Goal: Task Accomplishment & Management: Understand process/instructions

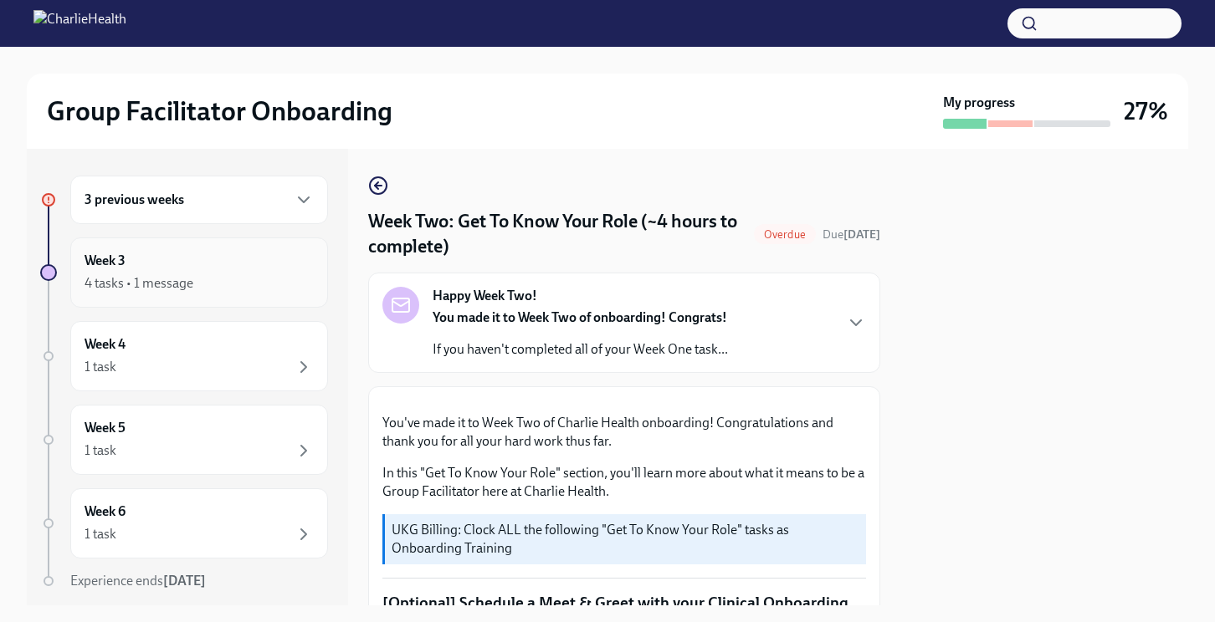
scroll to position [886, 0]
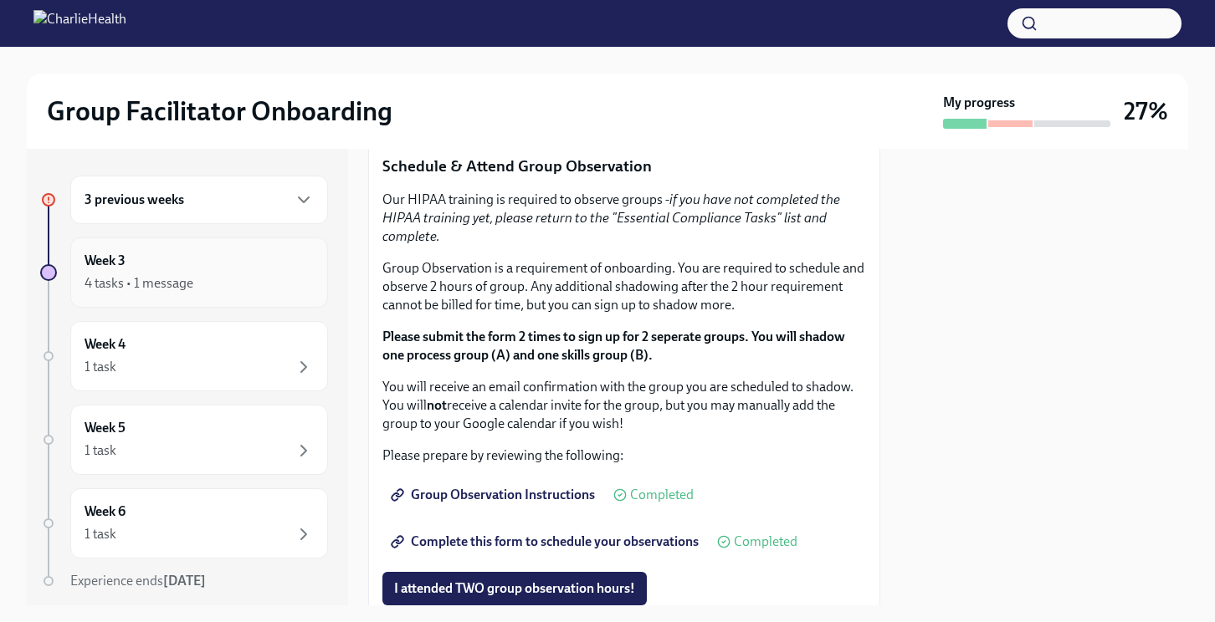
click at [144, 279] on div "4 tasks • 1 message" at bounding box center [138, 283] width 109 height 18
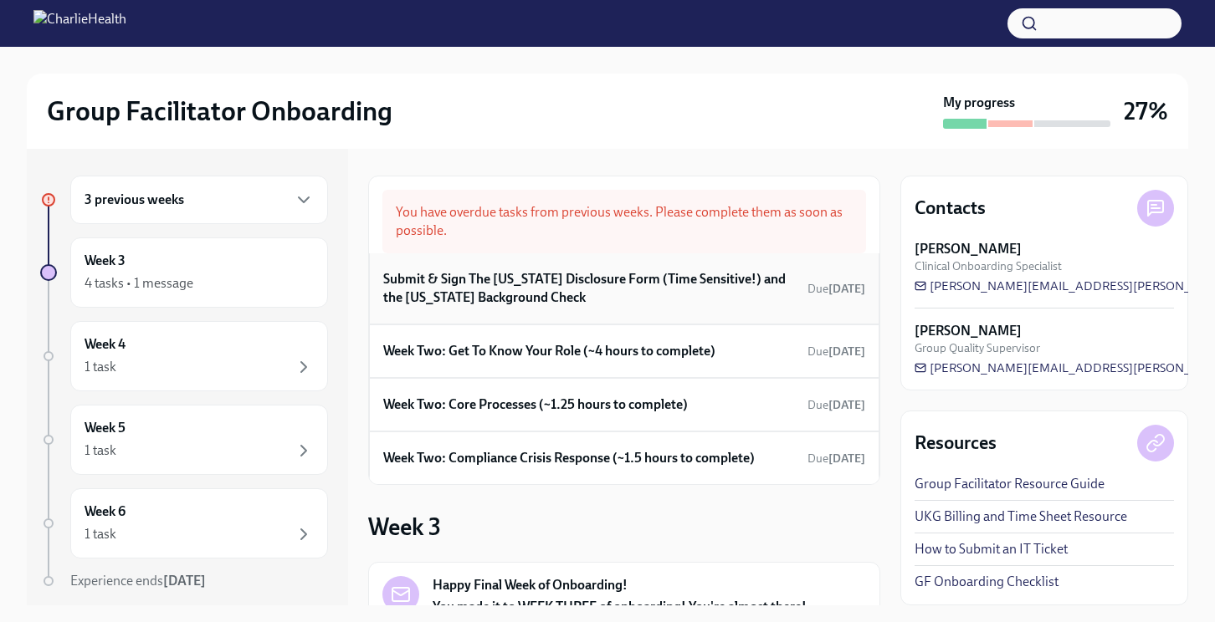
click at [563, 302] on h6 "Submit & Sign The [US_STATE] Disclosure Form (Time Sensitive!) and the [US_STAT…" at bounding box center [591, 288] width 417 height 37
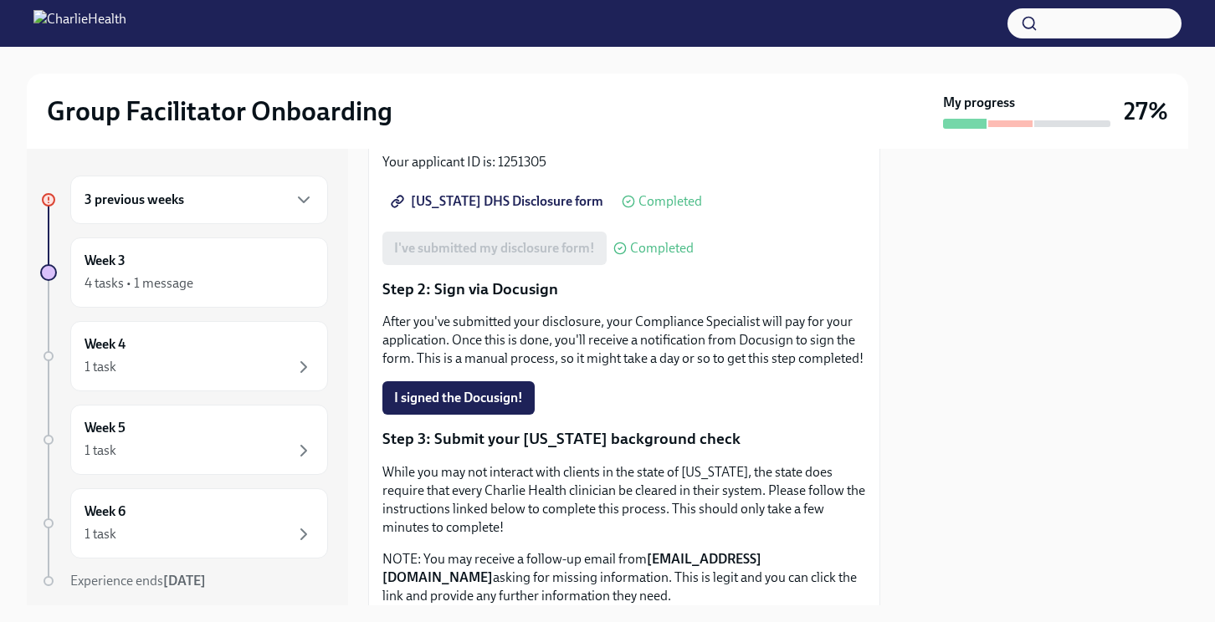
scroll to position [299, 0]
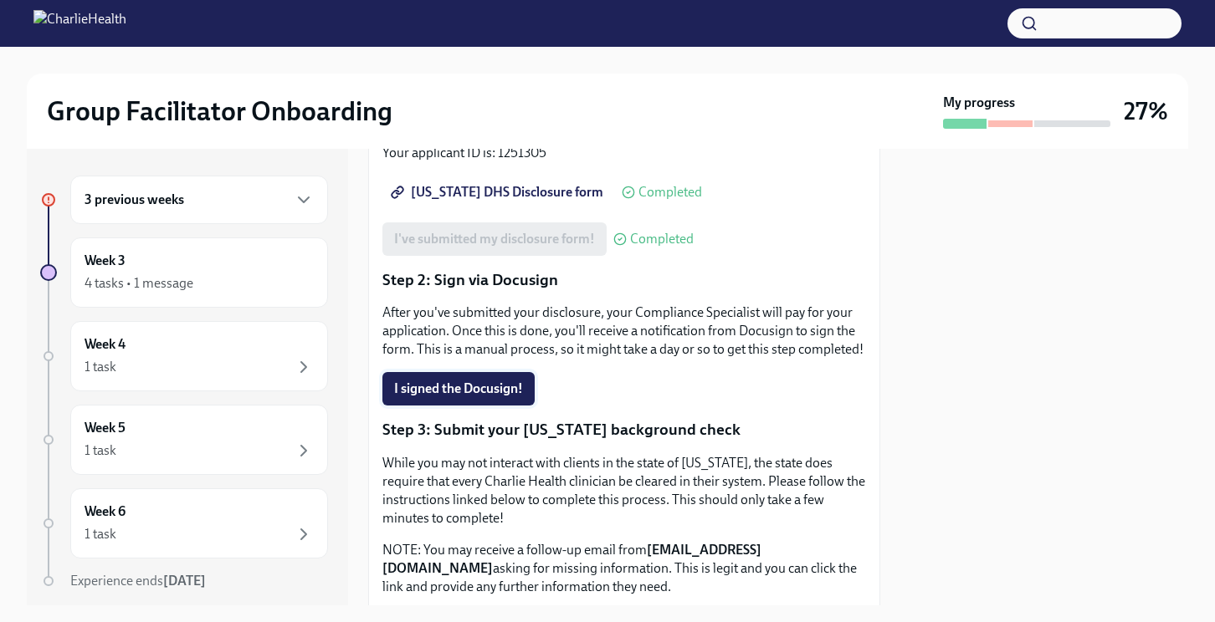
click at [444, 391] on span "I signed the Docusign!" at bounding box center [458, 389] width 129 height 17
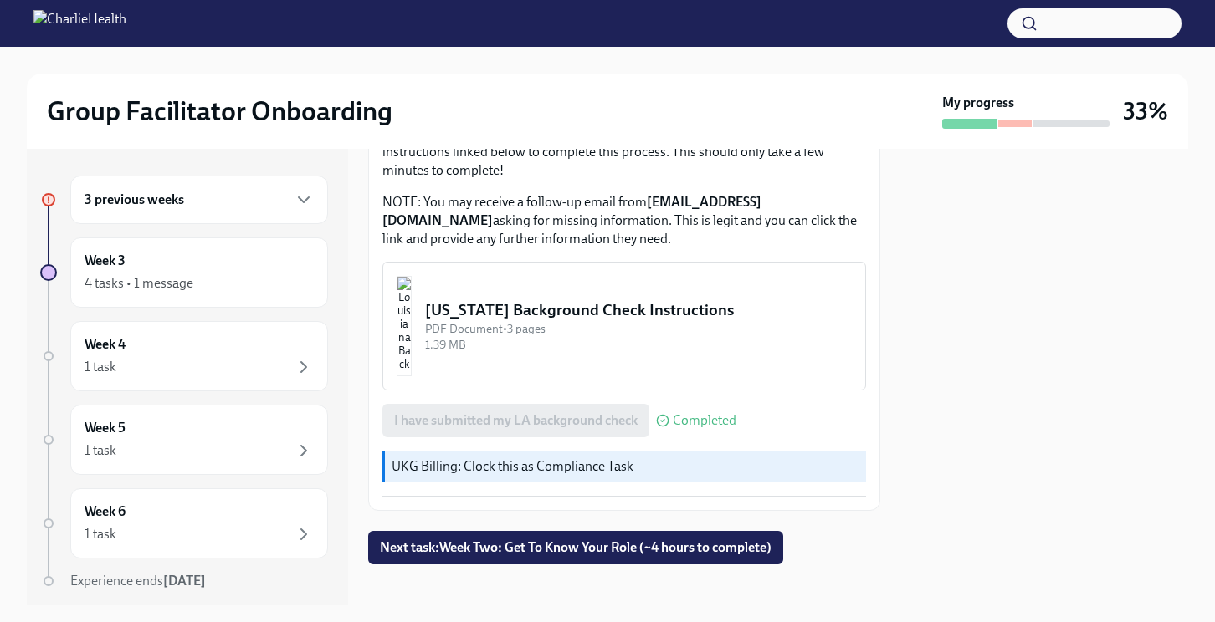
scroll to position [666, 0]
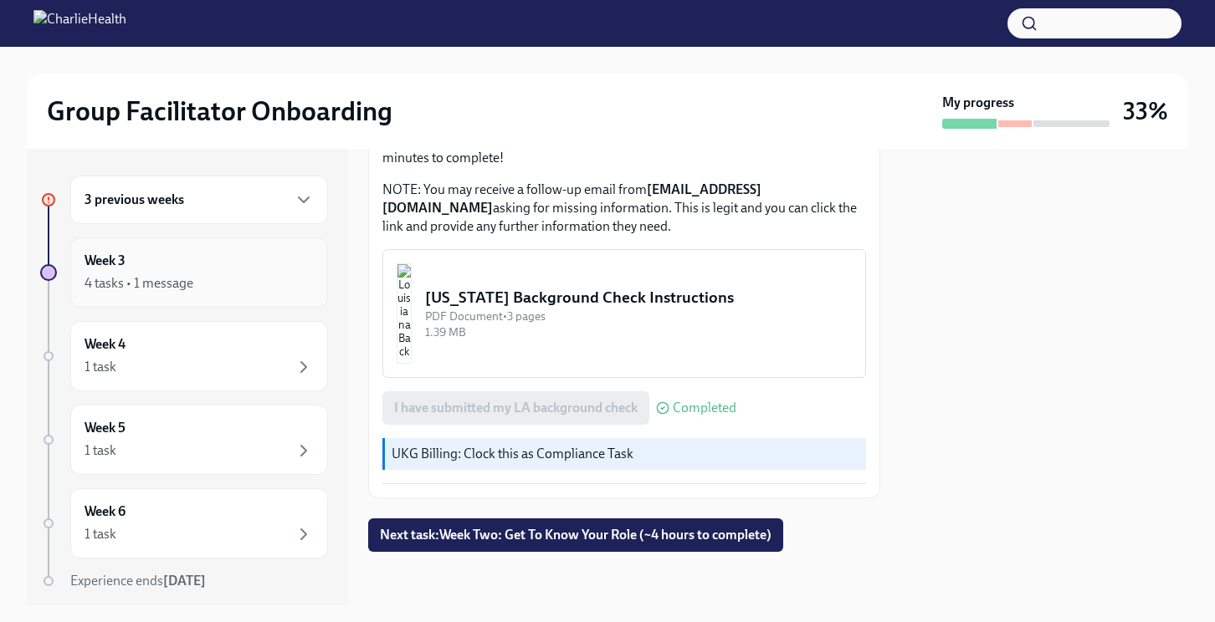
click at [136, 296] on div "Week 3 4 tasks • 1 message" at bounding box center [199, 273] width 258 height 70
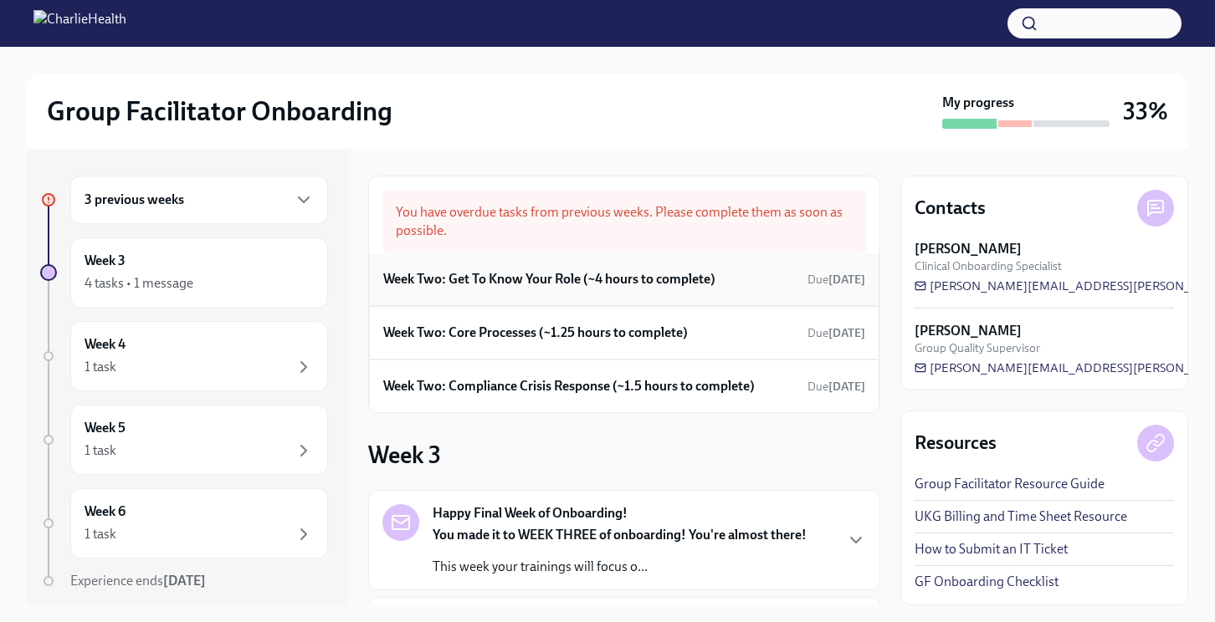
click at [535, 286] on h6 "Week Two: Get To Know Your Role (~4 hours to complete)" at bounding box center [549, 279] width 332 height 18
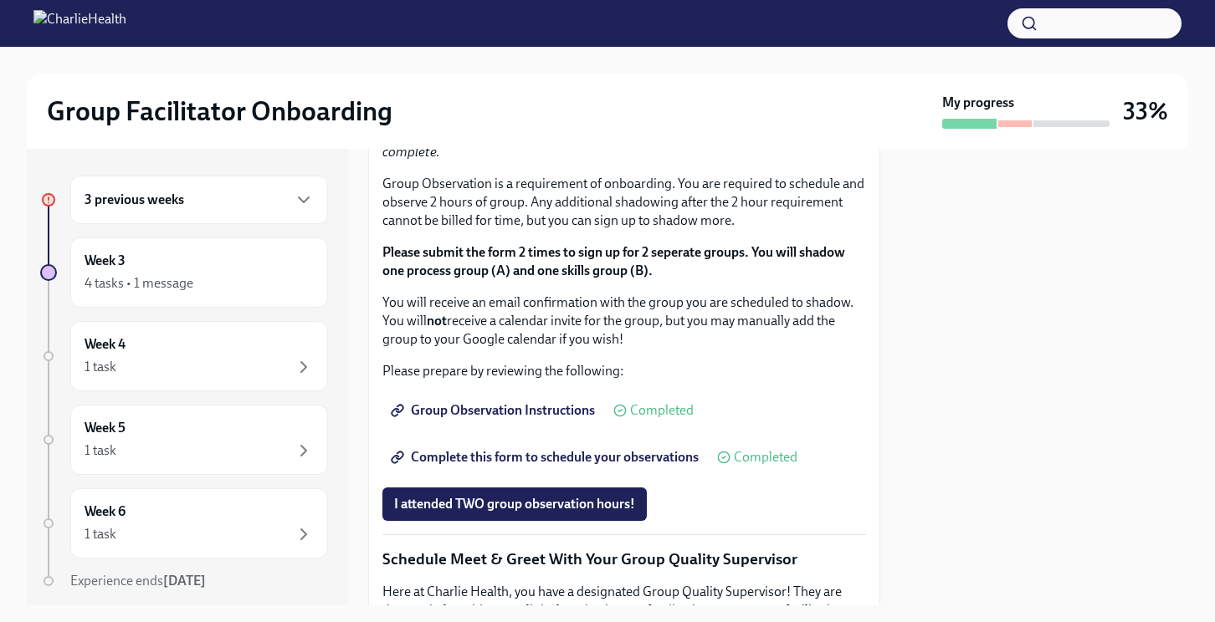
scroll to position [982, 0]
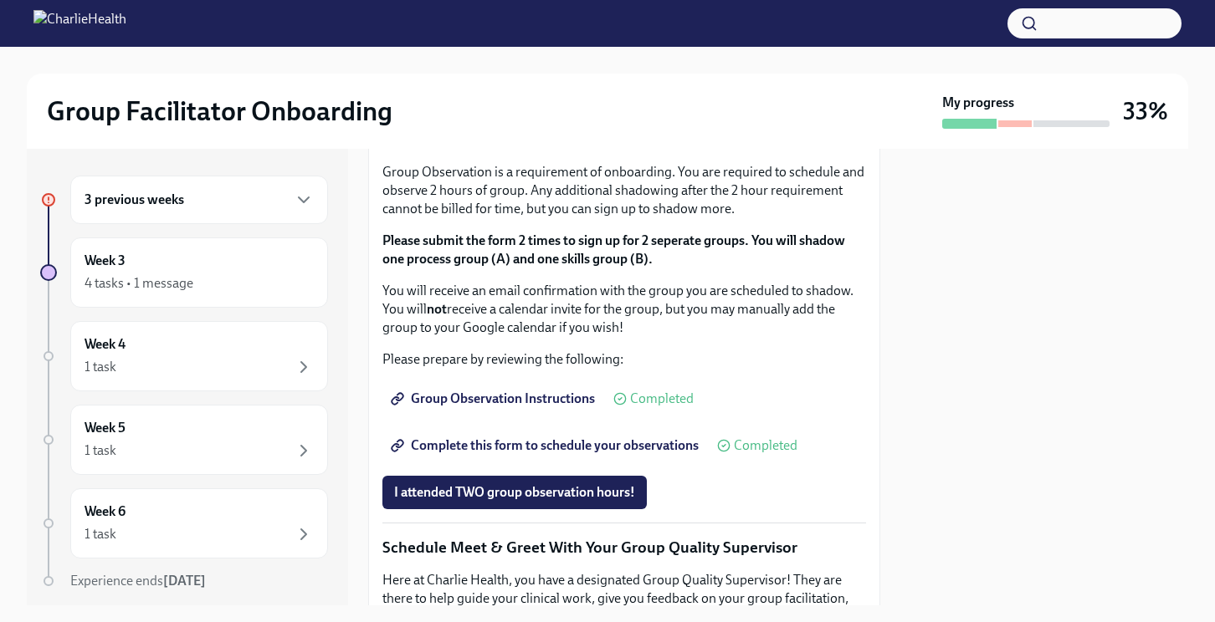
click at [503, 32] on button "I completed these three Docebo courses!" at bounding box center [511, 14] width 258 height 33
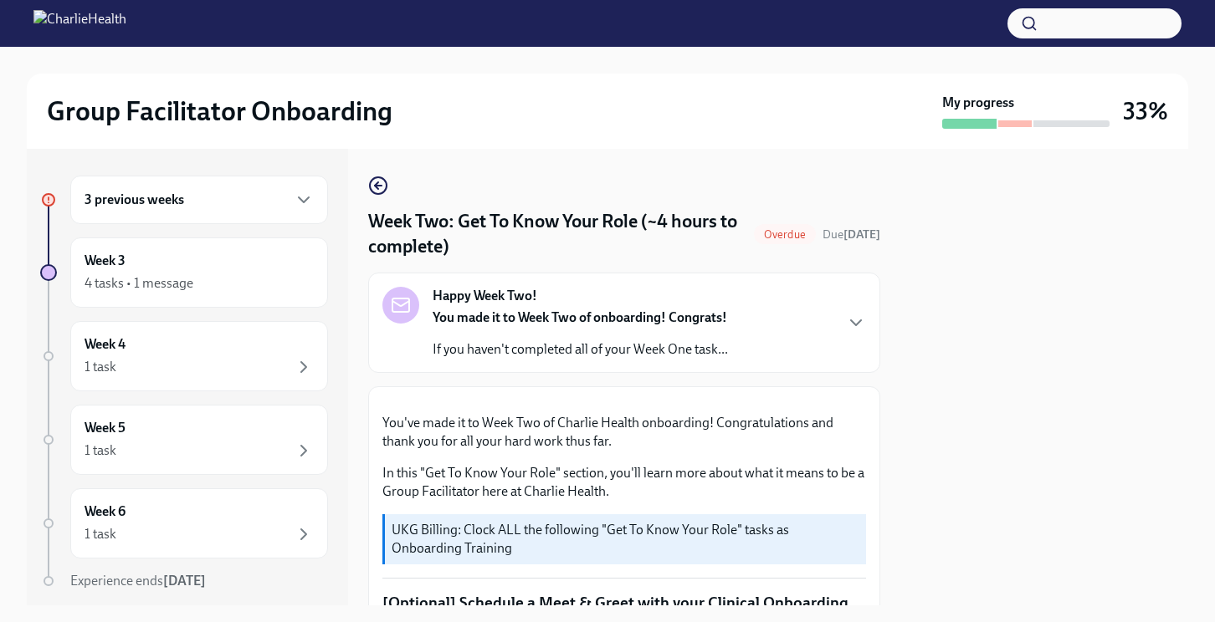
click at [151, 194] on h6 "3 previous weeks" at bounding box center [134, 200] width 100 height 18
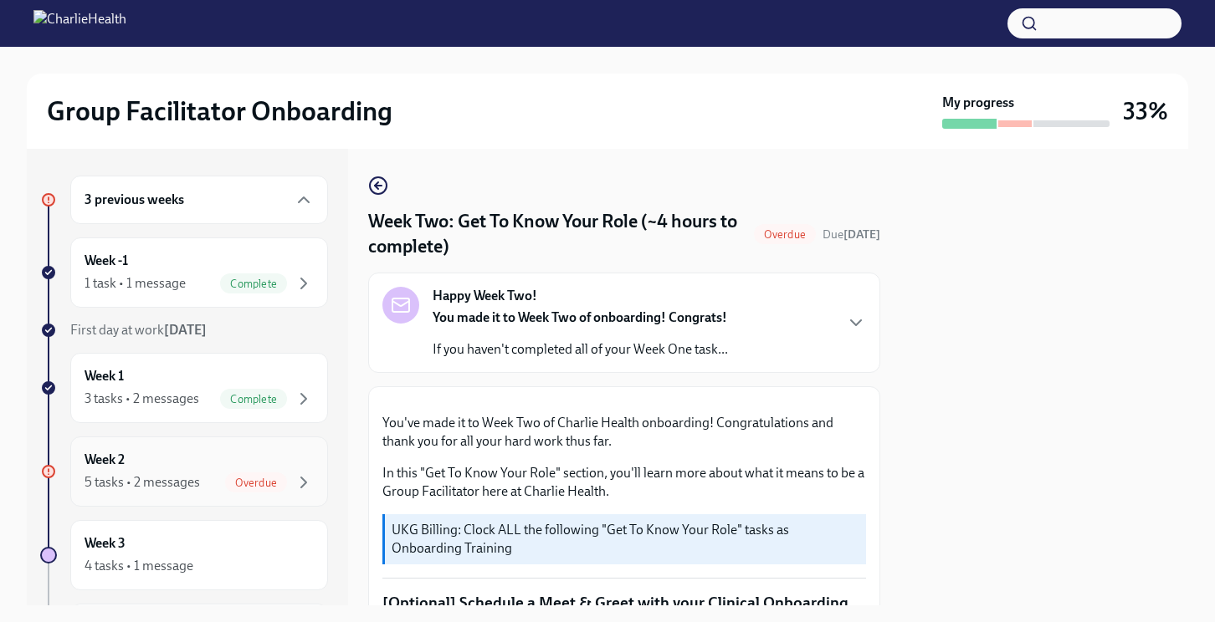
click at [125, 468] on h6 "Week 2" at bounding box center [104, 460] width 40 height 18
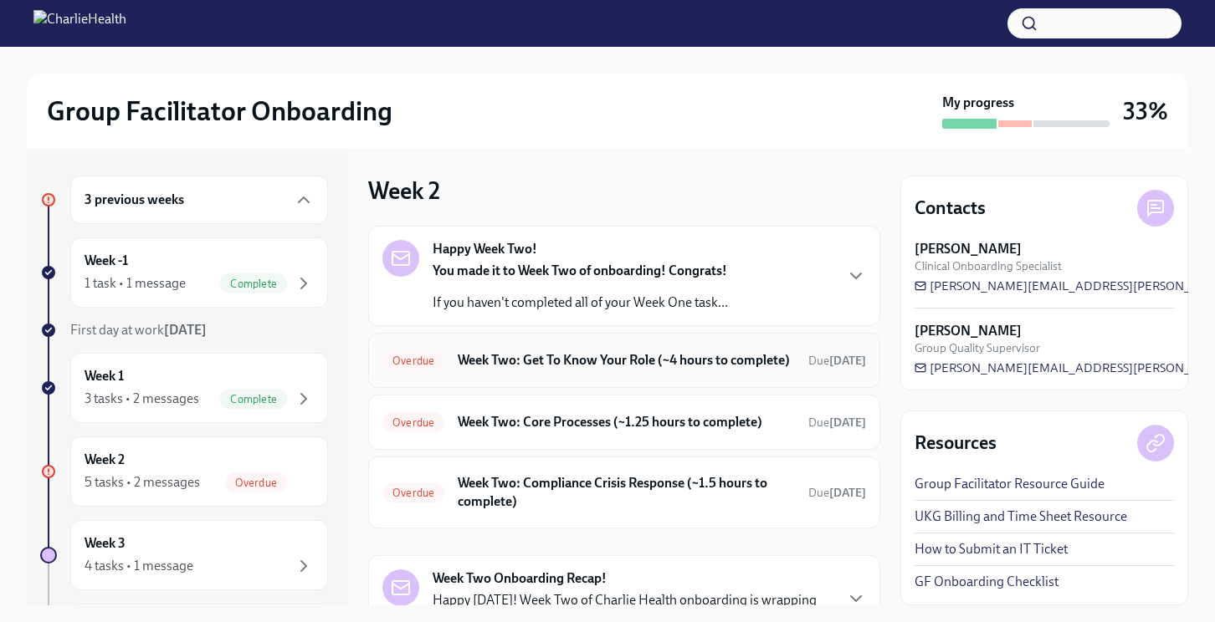
click at [617, 370] on h6 "Week Two: Get To Know Your Role (~4 hours to complete)" at bounding box center [626, 360] width 337 height 18
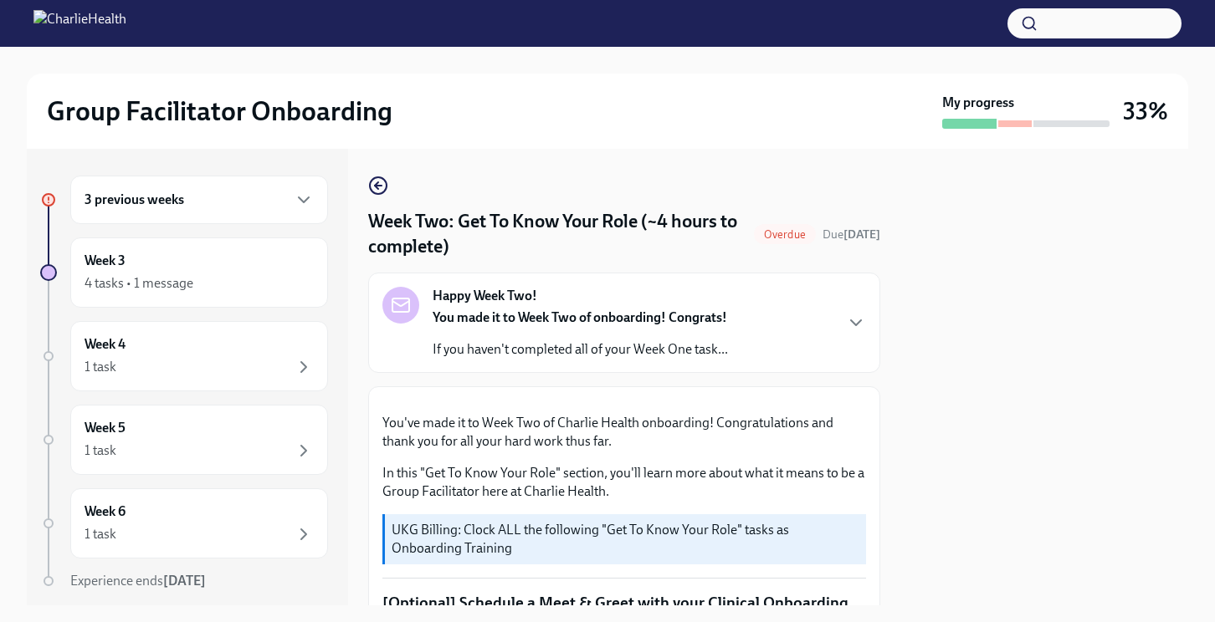
click at [199, 209] on div "3 previous weeks" at bounding box center [198, 200] width 229 height 20
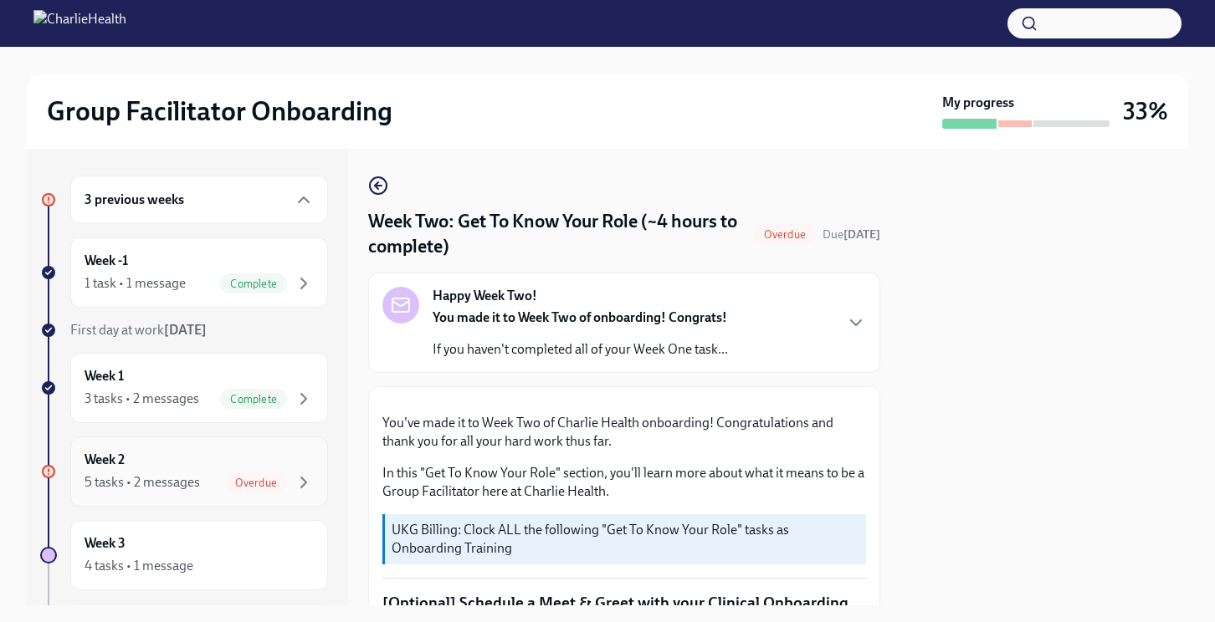
click at [180, 475] on div "5 tasks • 2 messages" at bounding box center [141, 482] width 115 height 18
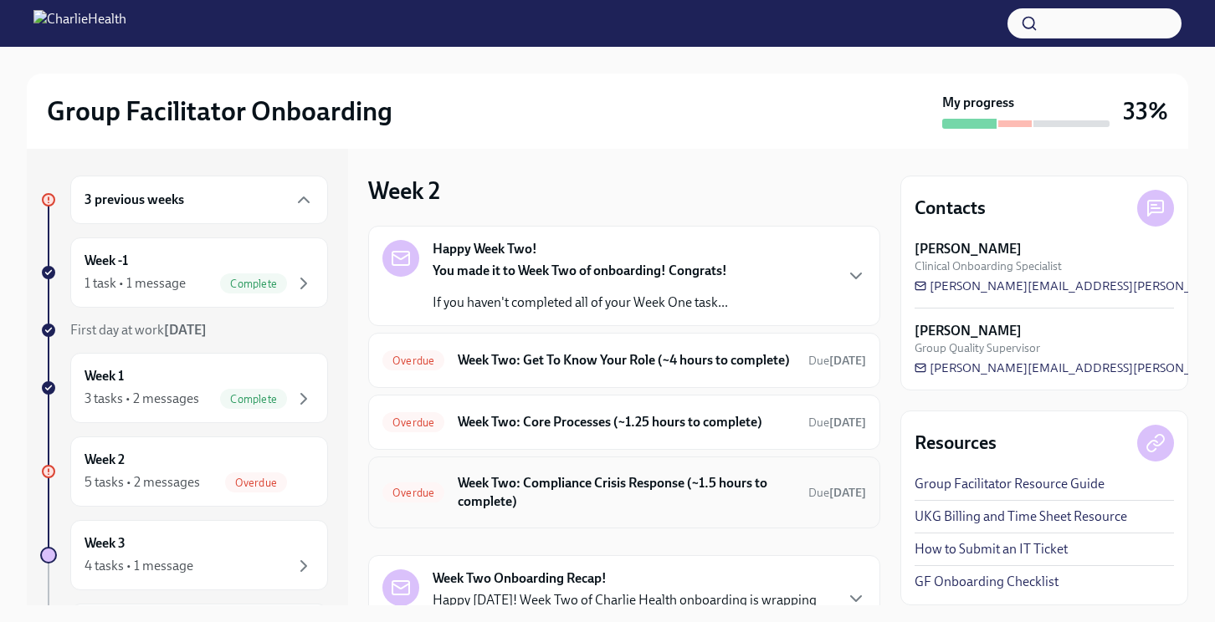
click at [561, 511] on h6 "Week Two: Compliance Crisis Response (~1.5 hours to complete)" at bounding box center [626, 492] width 337 height 37
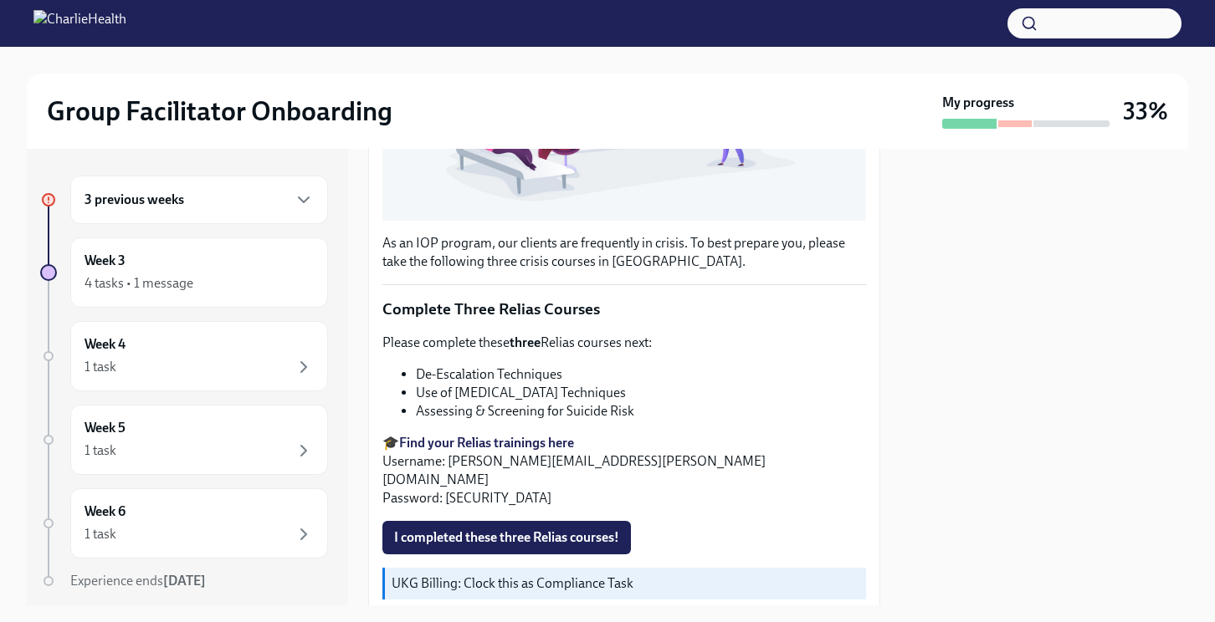
scroll to position [472, 0]
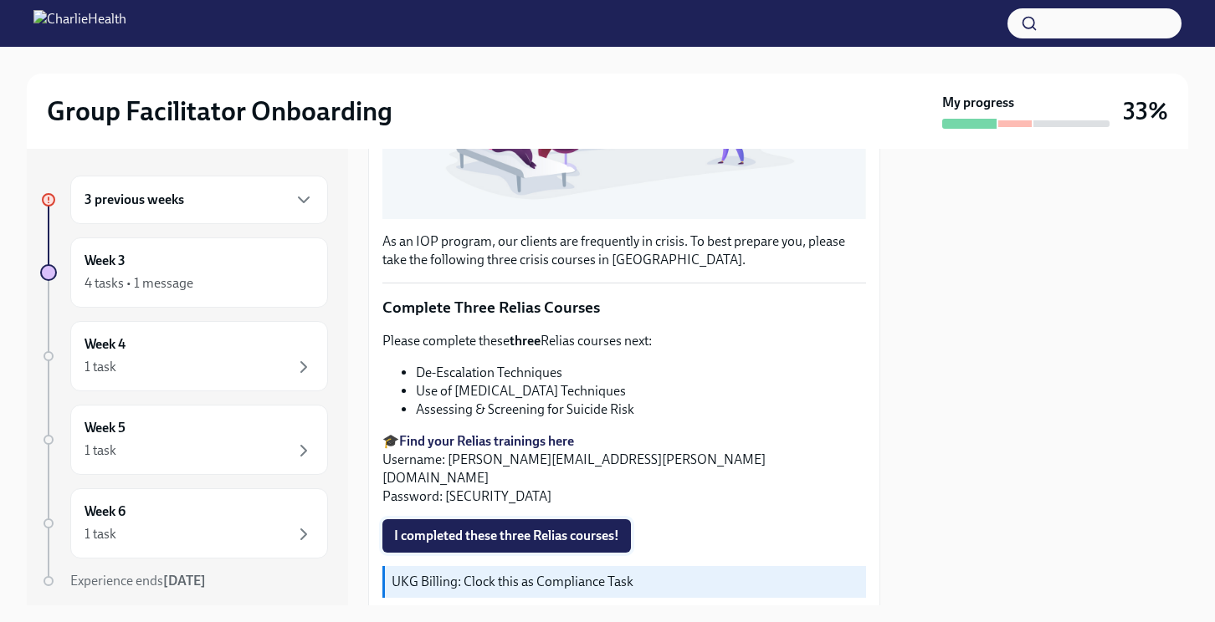
click at [507, 528] on span "I completed these three Relias courses!" at bounding box center [506, 536] width 225 height 17
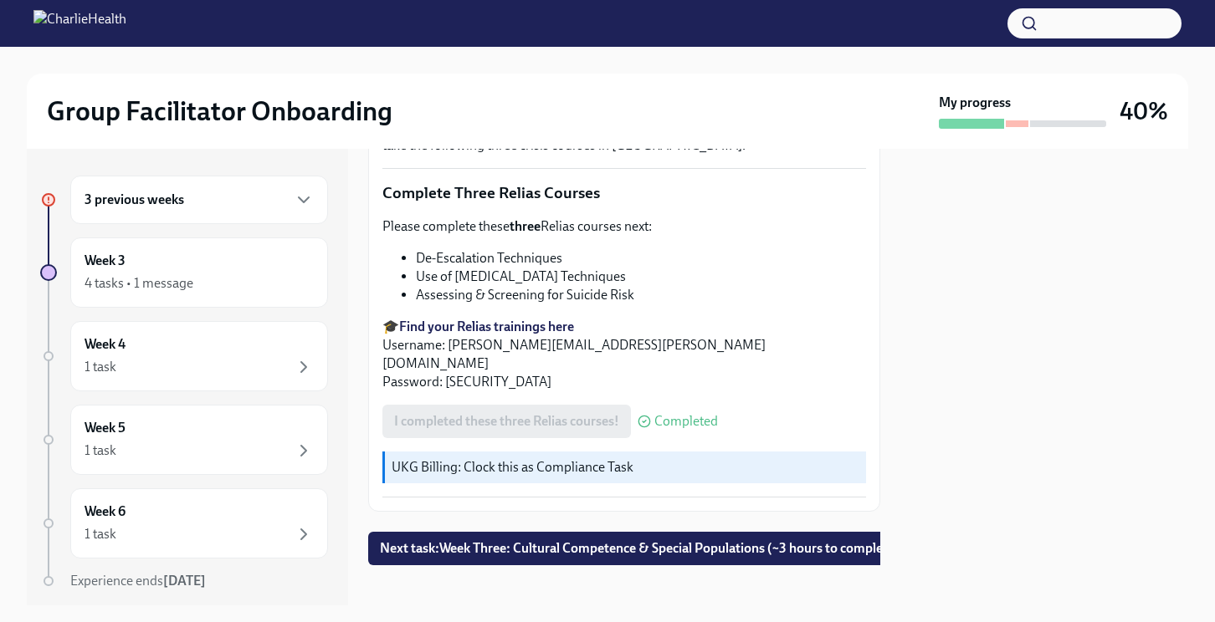
scroll to position [0, 0]
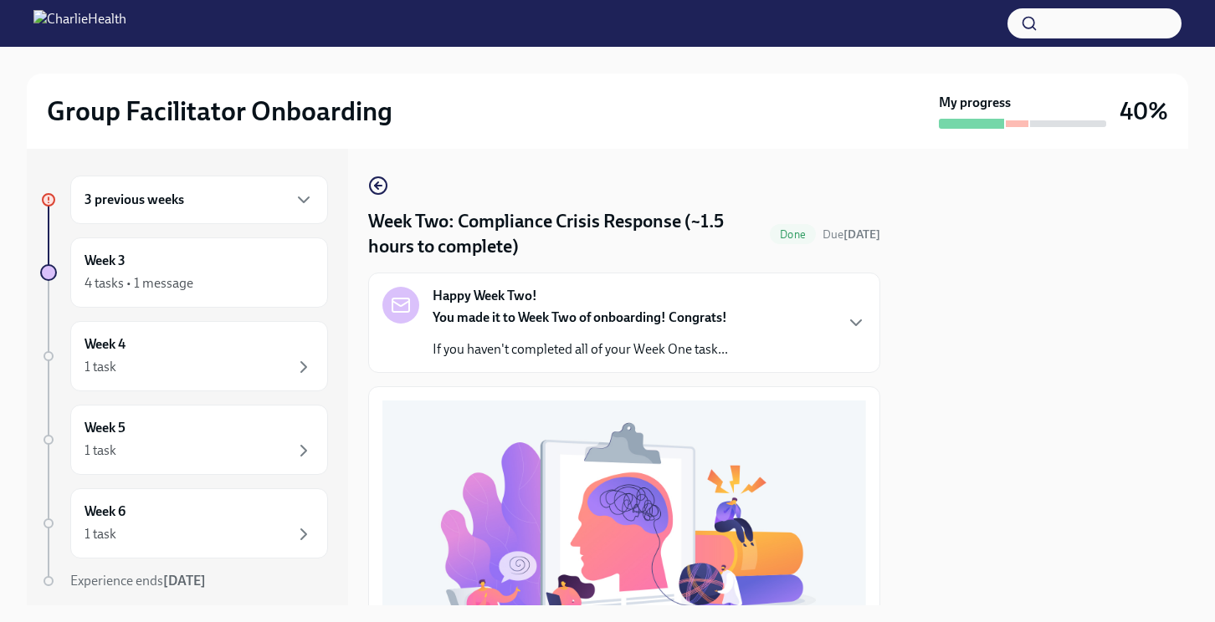
click at [143, 215] on div "3 previous weeks" at bounding box center [199, 200] width 258 height 49
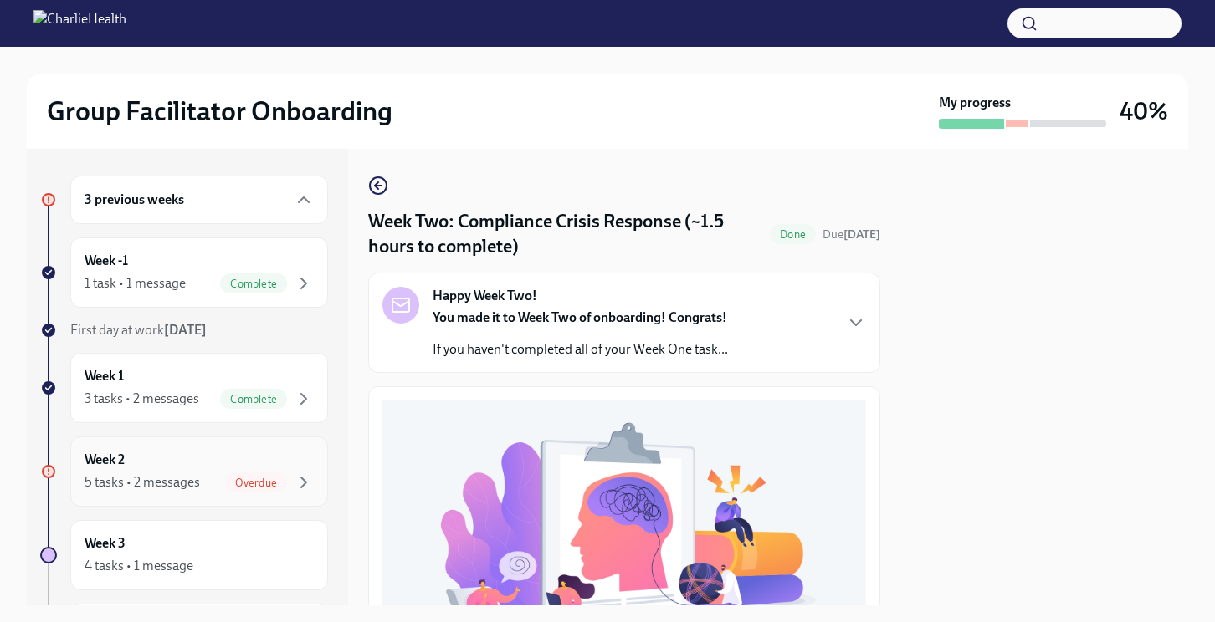
click at [170, 458] on div "Week 2 5 tasks • 2 messages Overdue" at bounding box center [198, 472] width 229 height 42
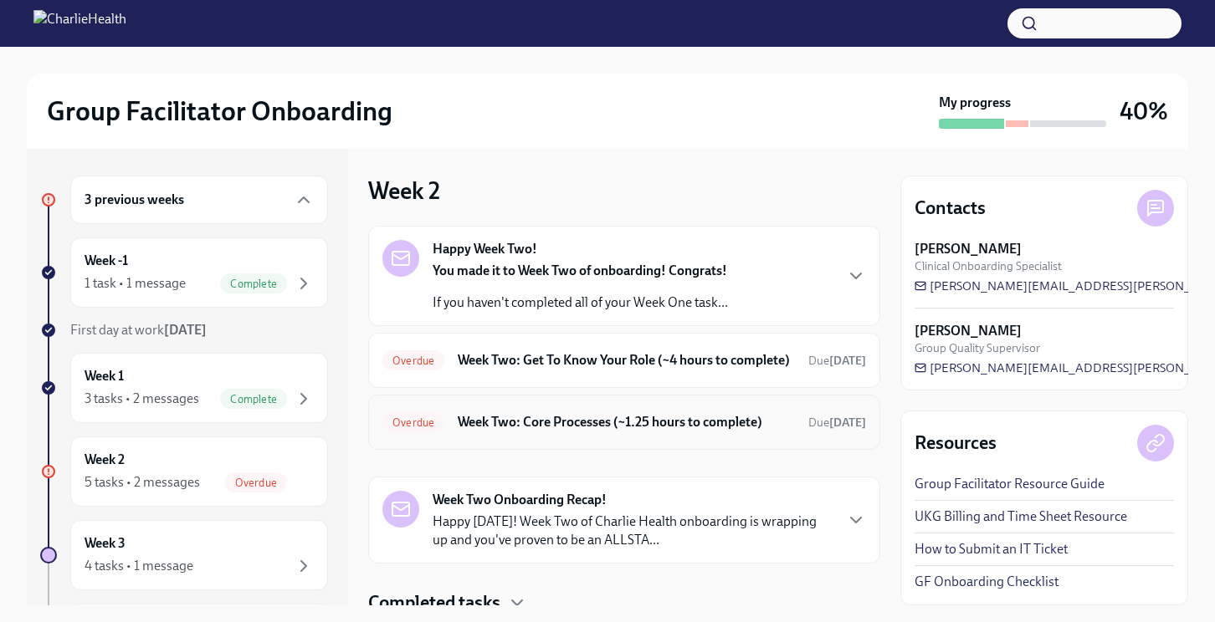
click at [646, 432] on h6 "Week Two: Core Processes (~1.25 hours to complete)" at bounding box center [626, 422] width 337 height 18
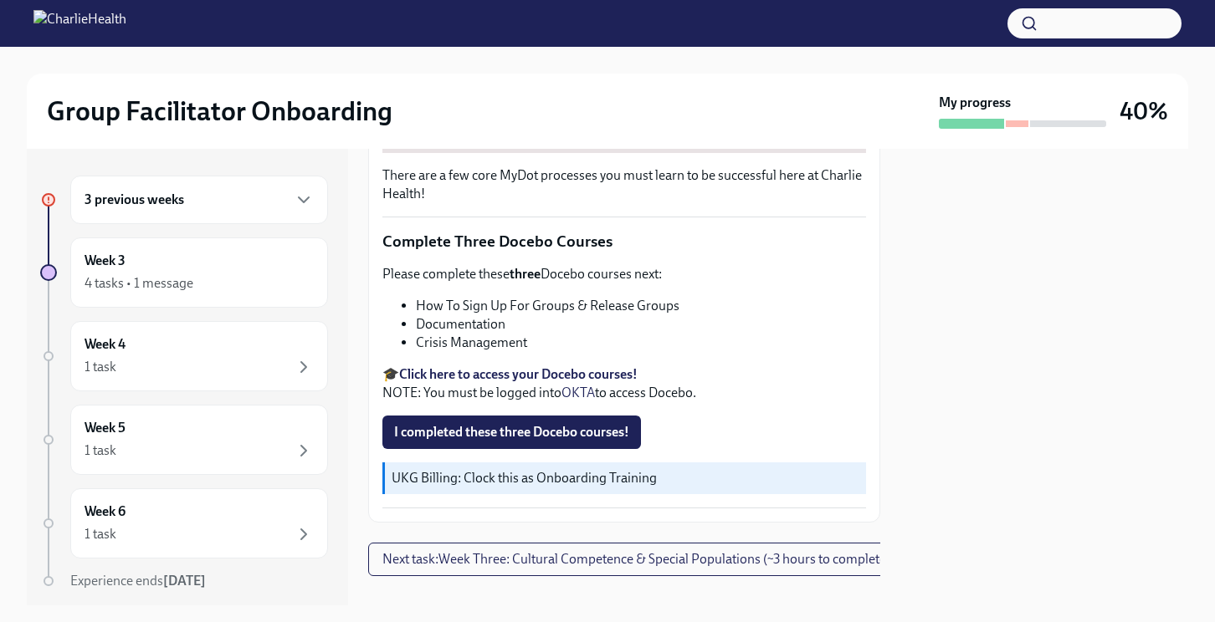
scroll to position [599, 0]
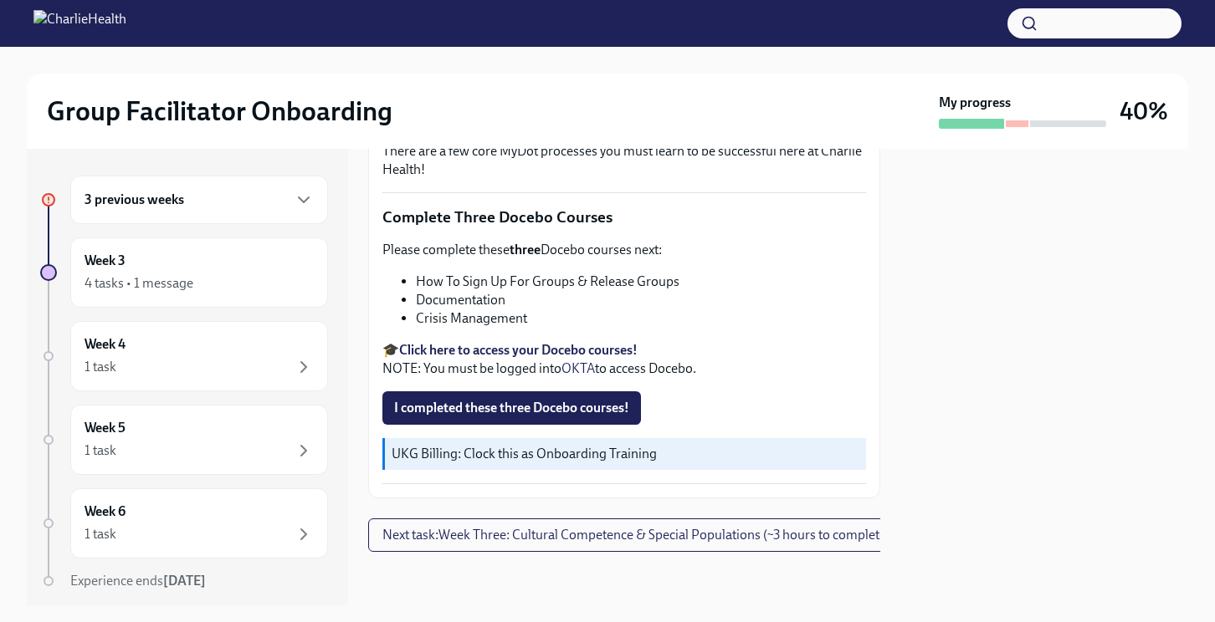
click at [192, 205] on div "3 previous weeks" at bounding box center [198, 200] width 229 height 20
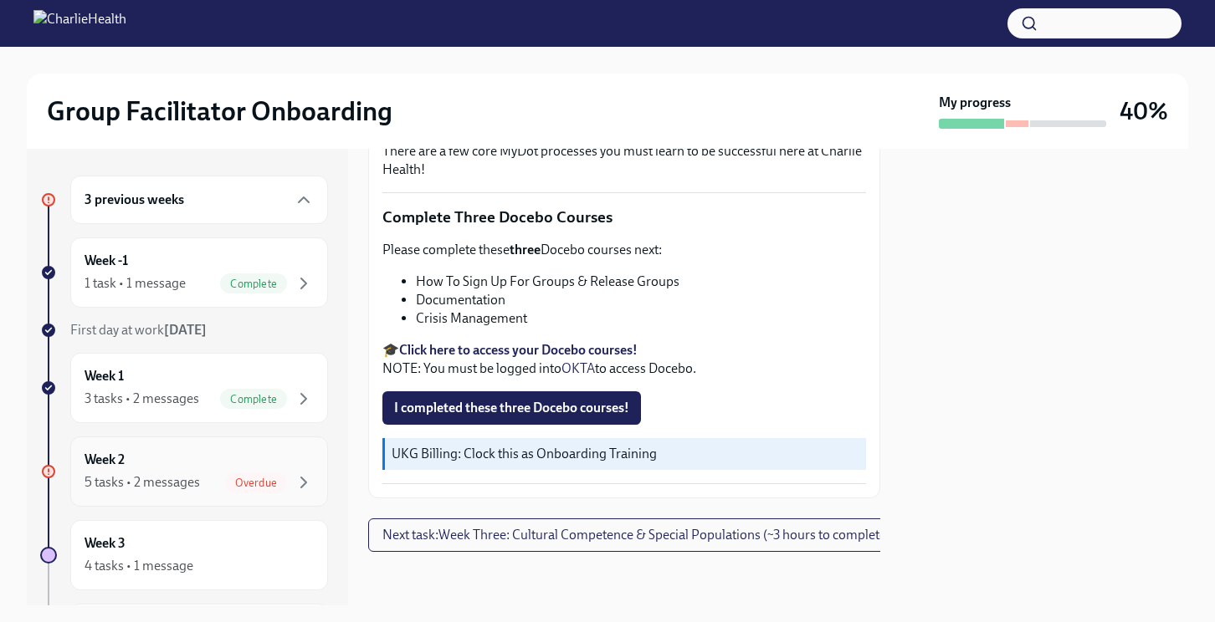
click at [179, 458] on div "Week 2 5 tasks • 2 messages Overdue" at bounding box center [198, 472] width 229 height 42
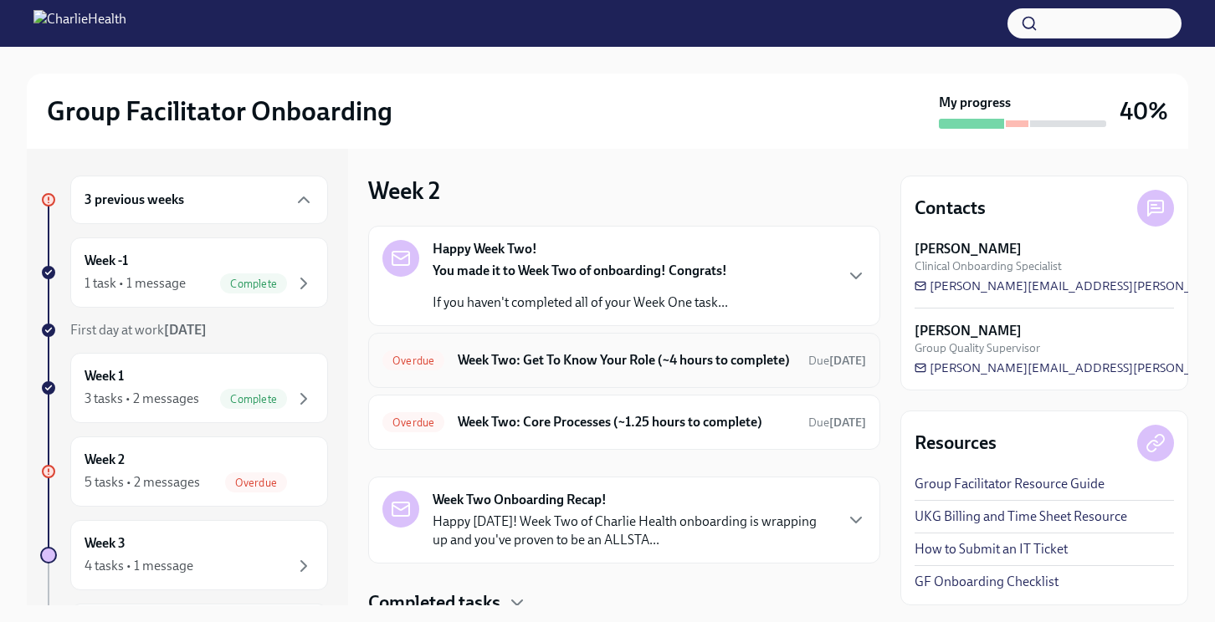
click at [627, 356] on h6 "Week Two: Get To Know Your Role (~4 hours to complete)" at bounding box center [626, 360] width 337 height 18
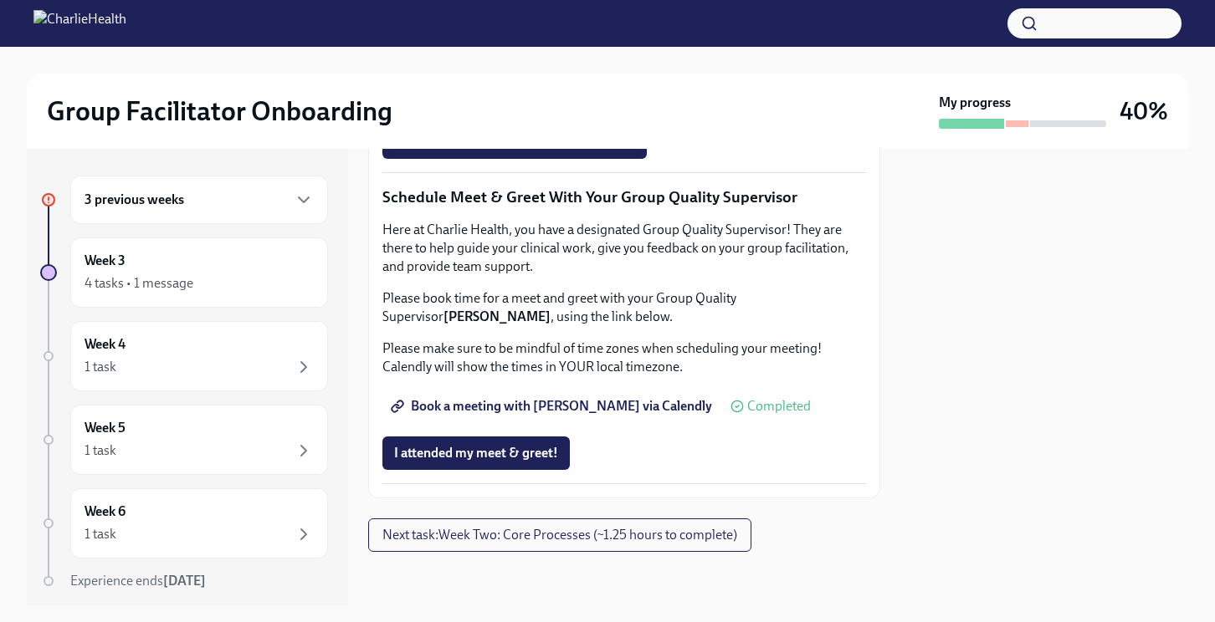
scroll to position [1604, 0]
click at [172, 212] on div "3 previous weeks" at bounding box center [199, 200] width 258 height 49
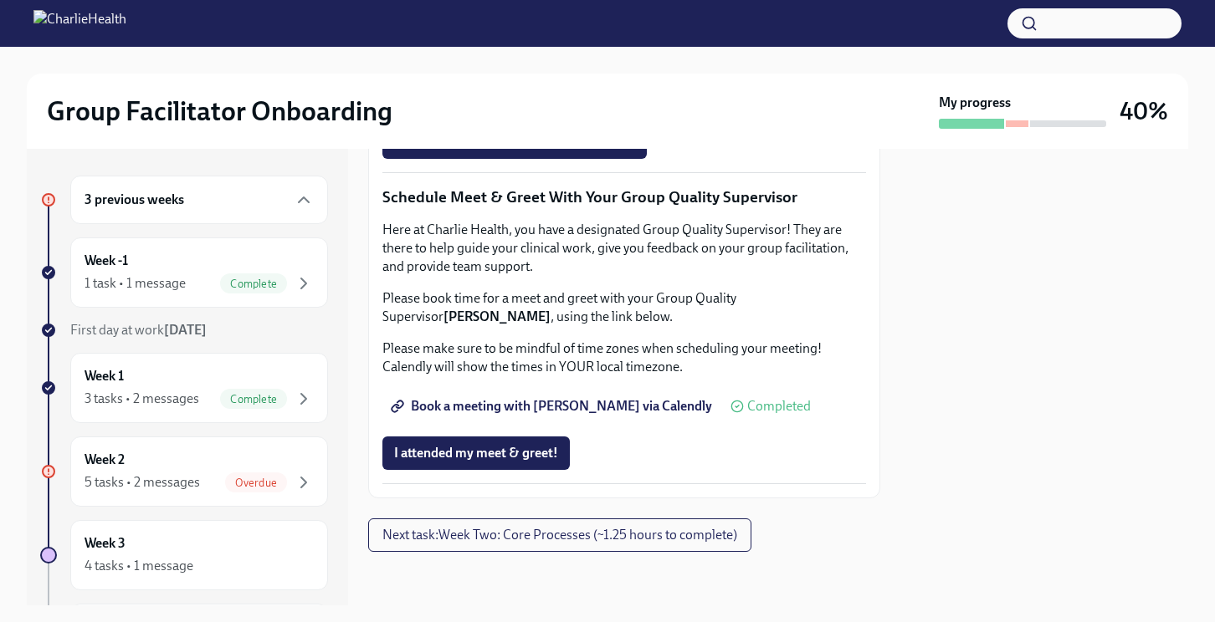
click at [172, 212] on div "3 previous weeks" at bounding box center [199, 200] width 258 height 49
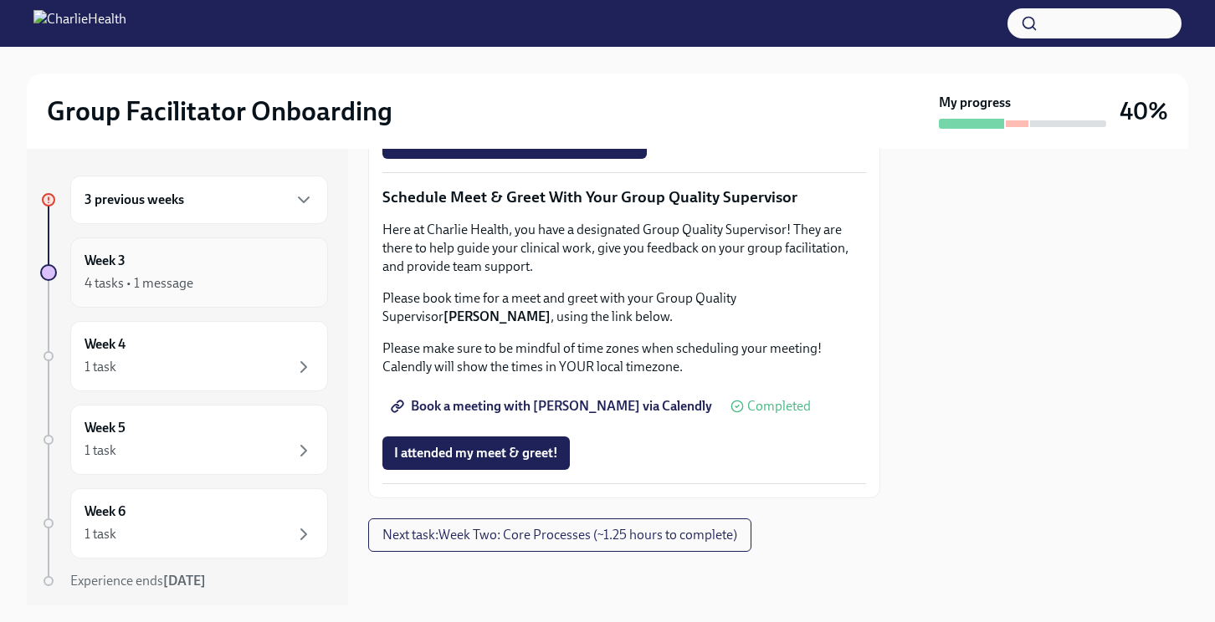
click at [169, 286] on div "4 tasks • 1 message" at bounding box center [138, 283] width 109 height 18
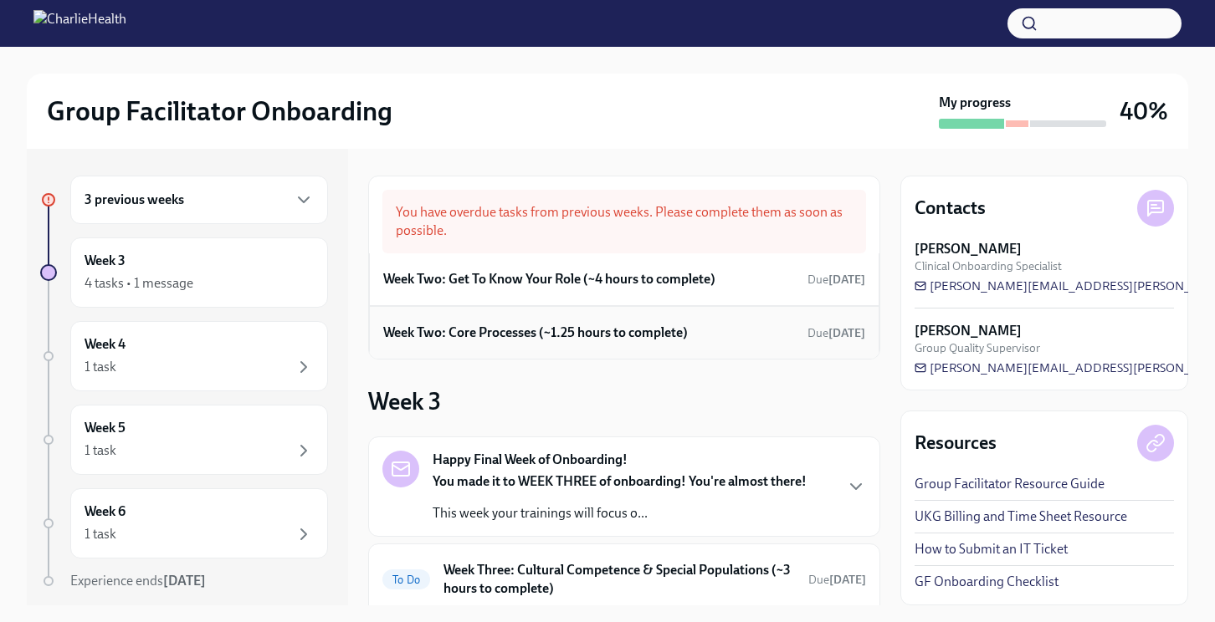
click at [559, 337] on h6 "Week Two: Core Processes (~1.25 hours to complete)" at bounding box center [535, 333] width 304 height 18
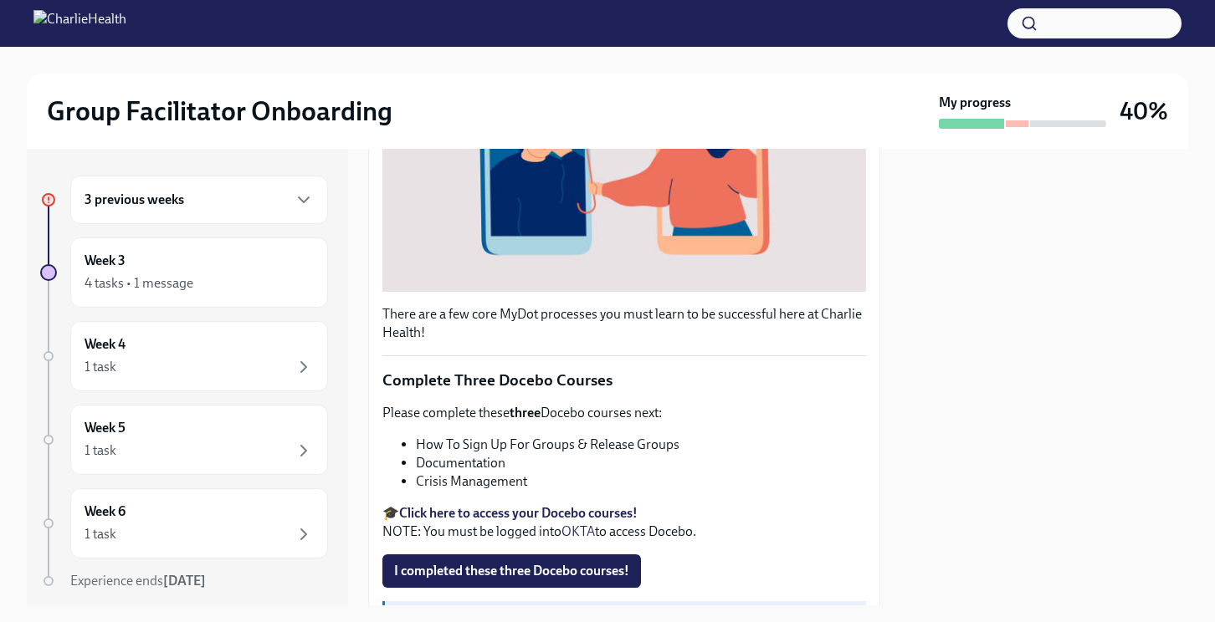
scroll to position [526, 0]
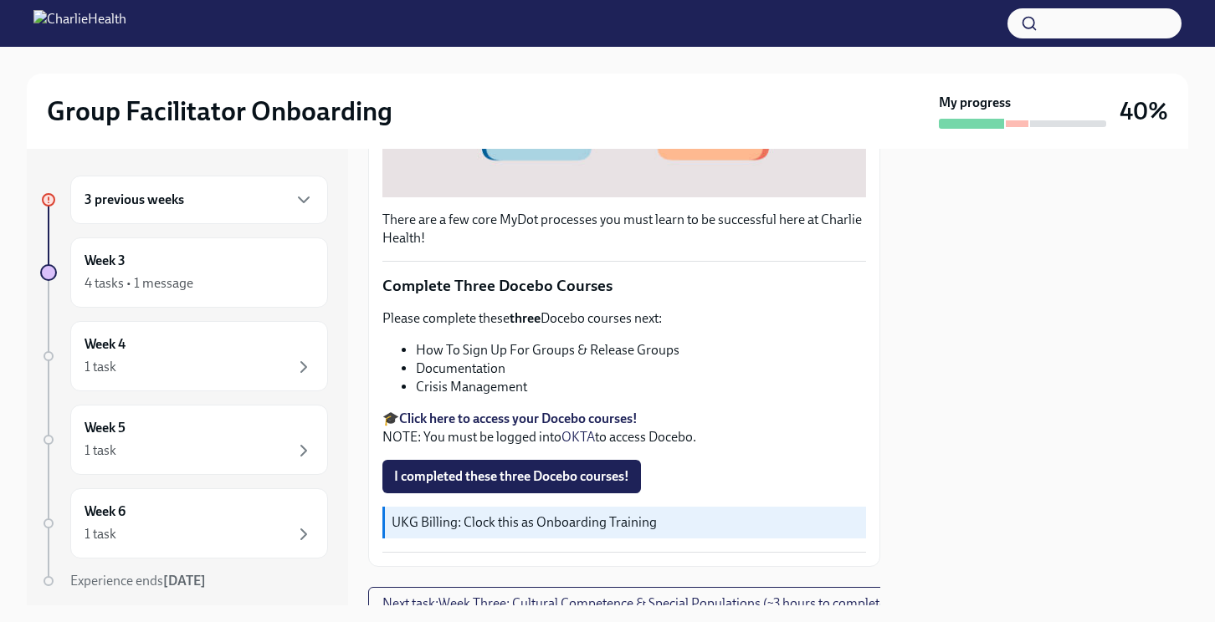
click at [860, 490] on div "There are a few core MyDot processes you must learn to be successful here at Ch…" at bounding box center [624, 213] width 512 height 707
click at [150, 290] on div "4 tasks • 1 message" at bounding box center [138, 283] width 109 height 18
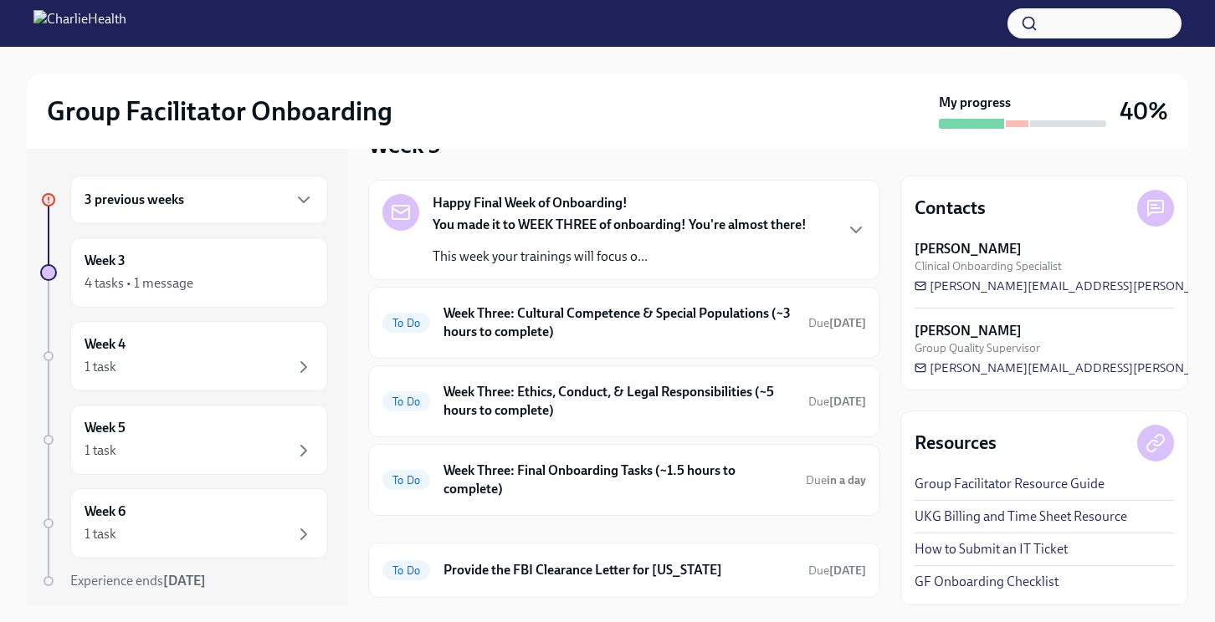
scroll to position [303, 0]
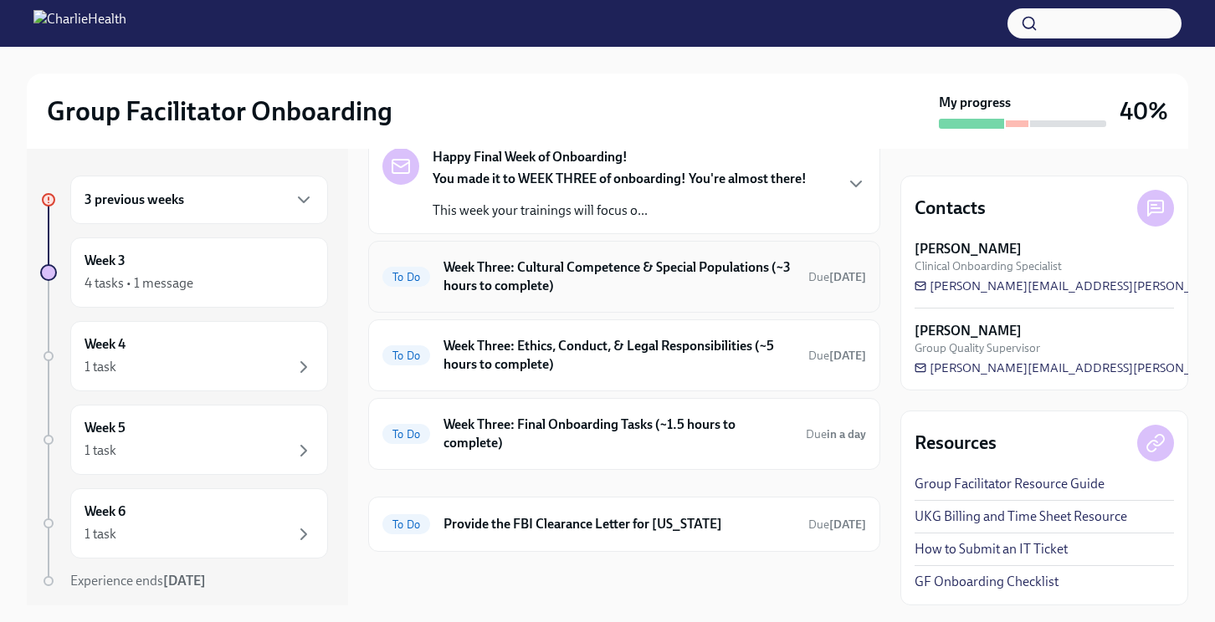
click at [714, 269] on h6 "Week Three: Cultural Competence & Special Populations (~3 hours to complete)" at bounding box center [618, 276] width 351 height 37
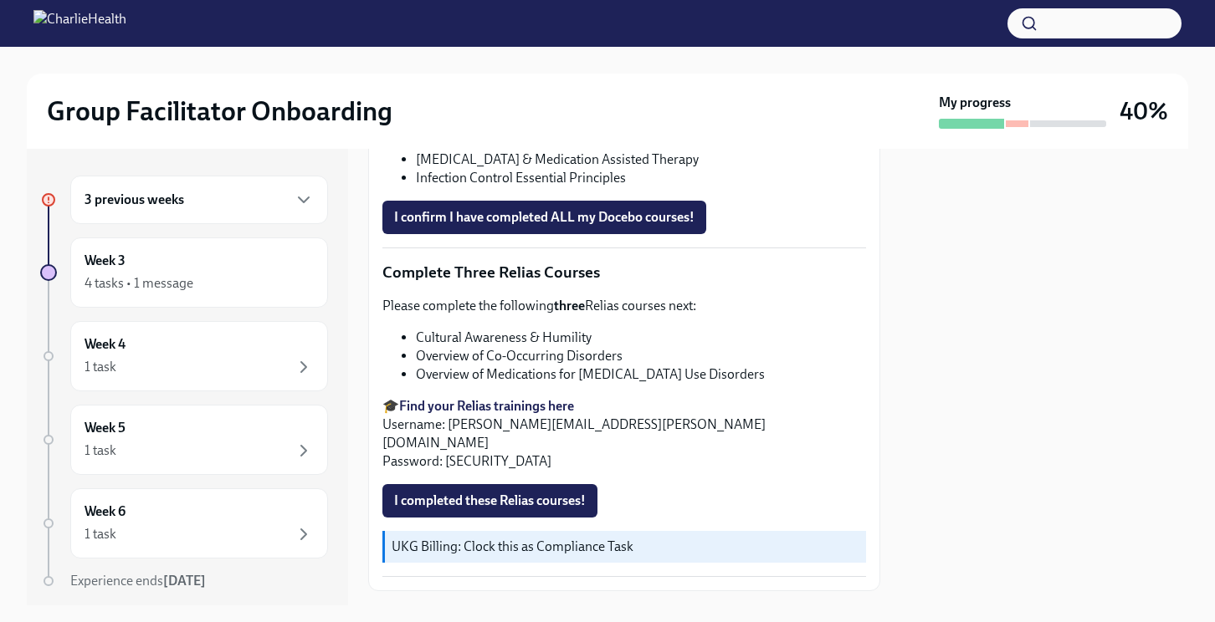
scroll to position [1269, 0]
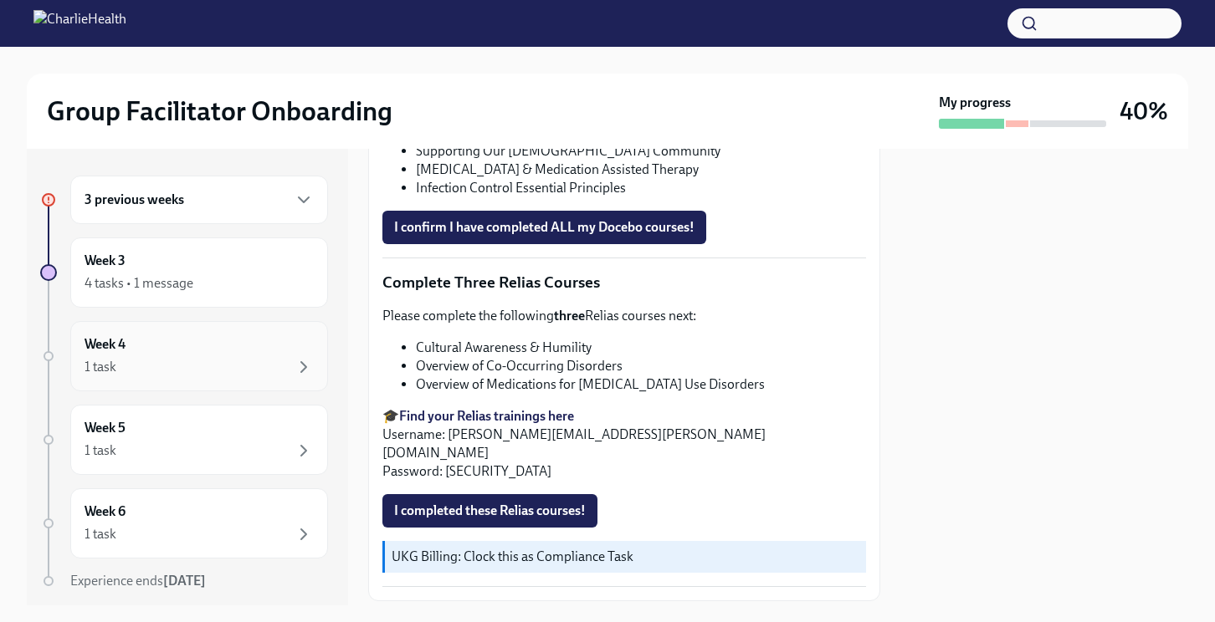
click at [277, 378] on div "Week 4 1 task" at bounding box center [199, 356] width 258 height 70
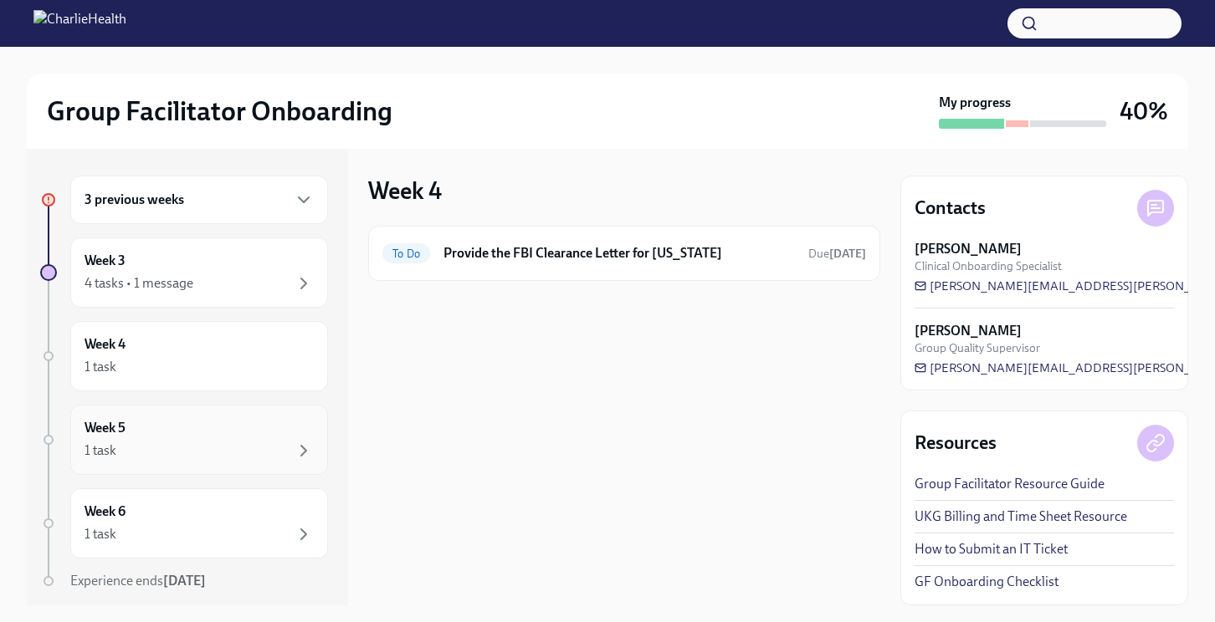
click at [206, 442] on div "1 task" at bounding box center [198, 451] width 229 height 20
click at [180, 521] on div "Week 6 1 task" at bounding box center [198, 524] width 229 height 42
click at [209, 274] on div "4 tasks • 1 message" at bounding box center [198, 284] width 229 height 20
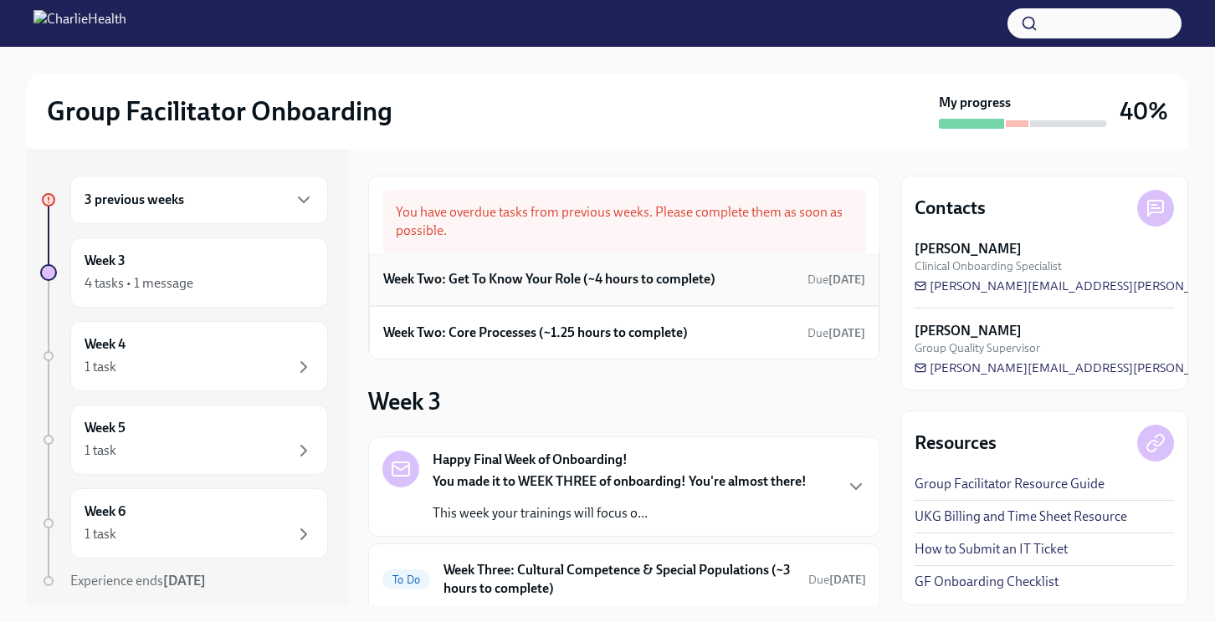
click at [539, 279] on h6 "Week Two: Get To Know Your Role (~4 hours to complete)" at bounding box center [549, 279] width 332 height 18
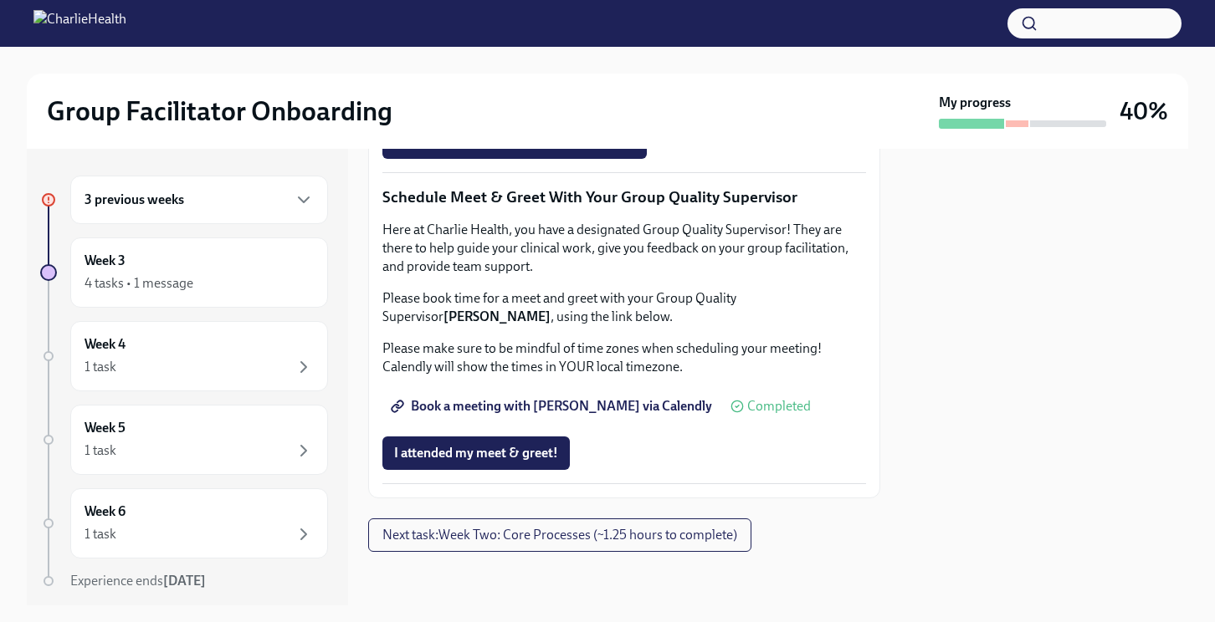
scroll to position [1466, 0]
click at [520, 57] on span "Group Observation Instructions" at bounding box center [494, 48] width 201 height 17
click at [276, 212] on div "3 previous weeks" at bounding box center [199, 200] width 258 height 49
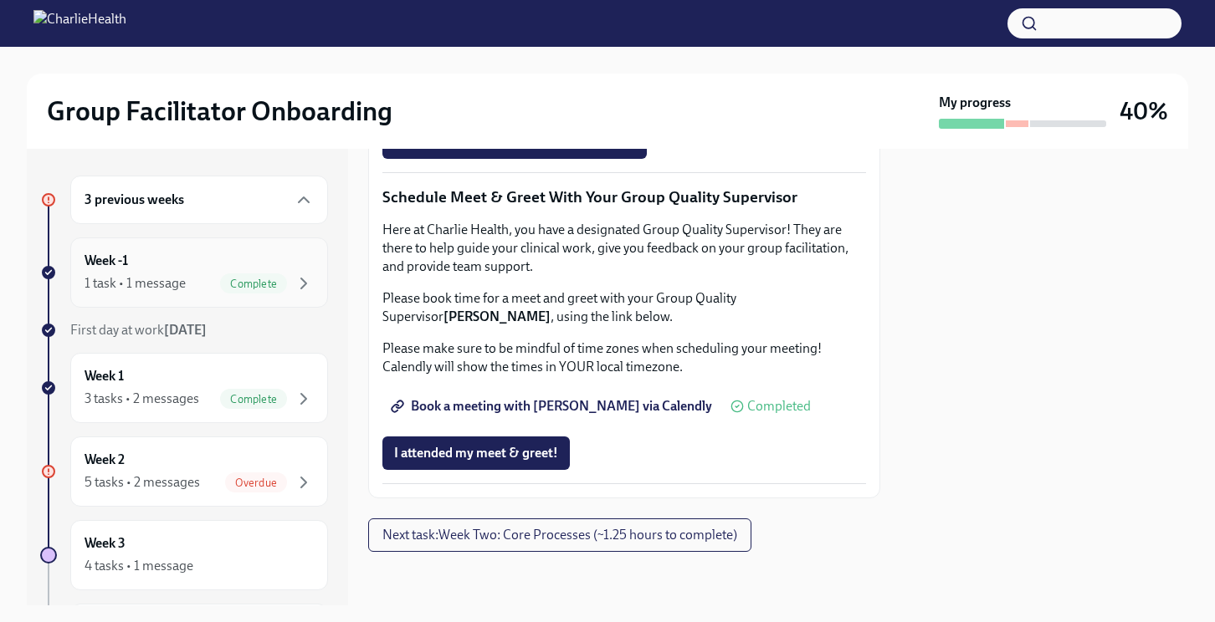
click at [195, 284] on div "1 task • 1 message Complete" at bounding box center [198, 284] width 229 height 20
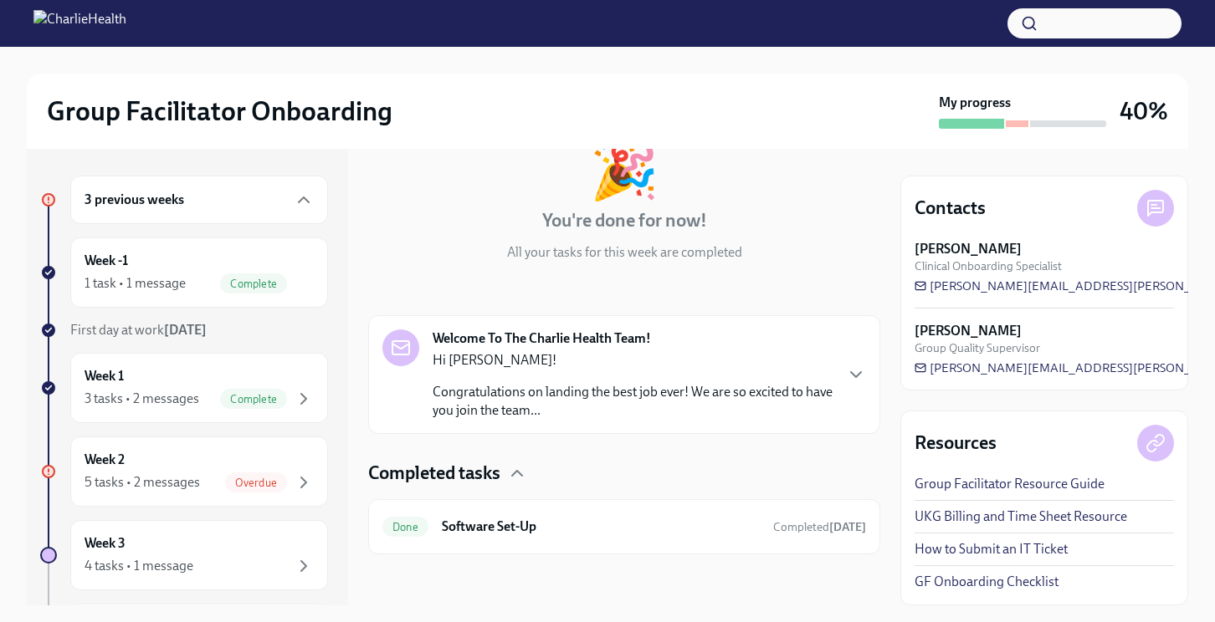
scroll to position [112, 0]
click at [142, 394] on div "3 tasks • 2 messages" at bounding box center [141, 399] width 115 height 18
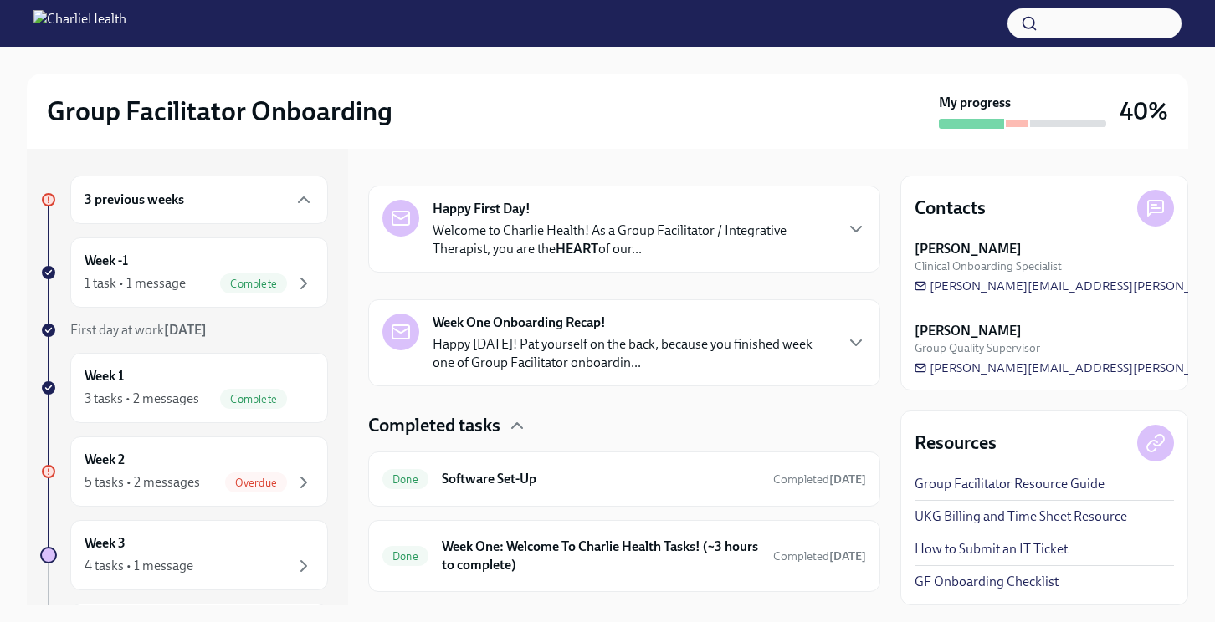
scroll to position [364, 0]
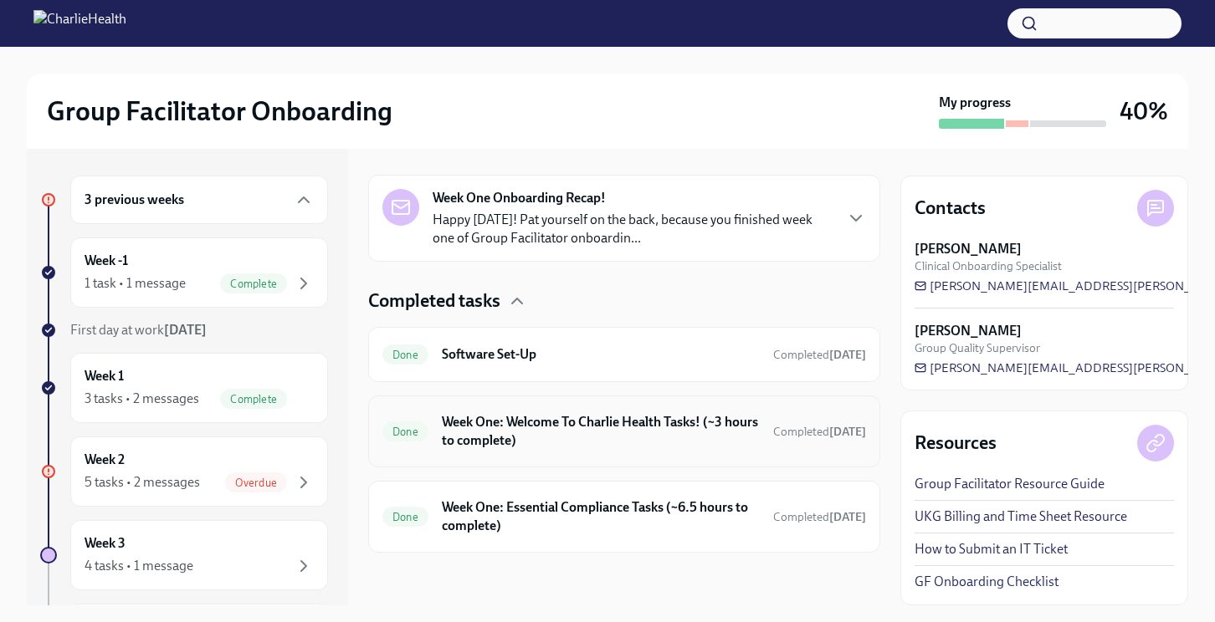
click at [561, 442] on h6 "Week One: Welcome To Charlie Health Tasks! (~3 hours to complete)" at bounding box center [601, 431] width 318 height 37
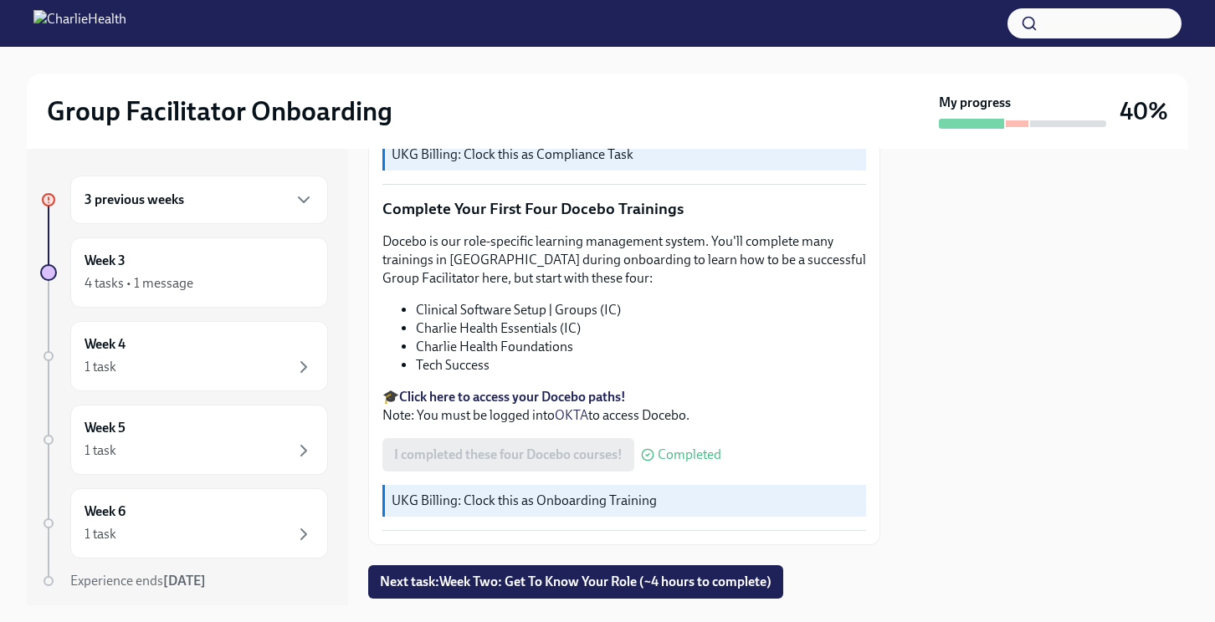
scroll to position [2171, 0]
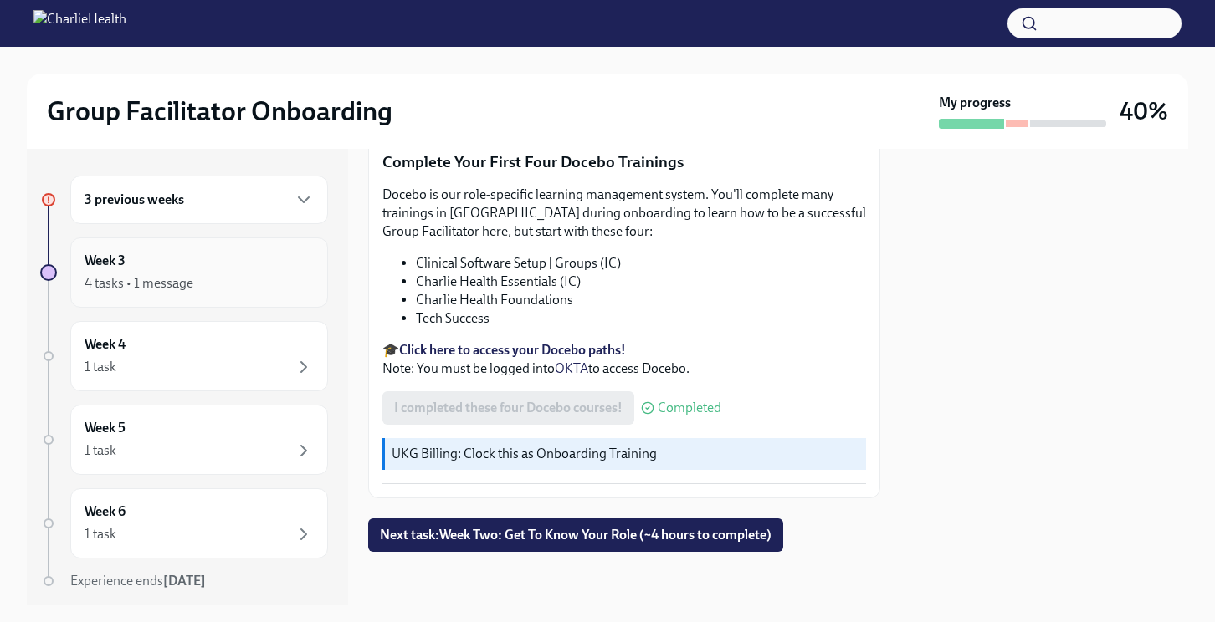
click at [201, 299] on div "Week 3 4 tasks • 1 message" at bounding box center [199, 273] width 258 height 70
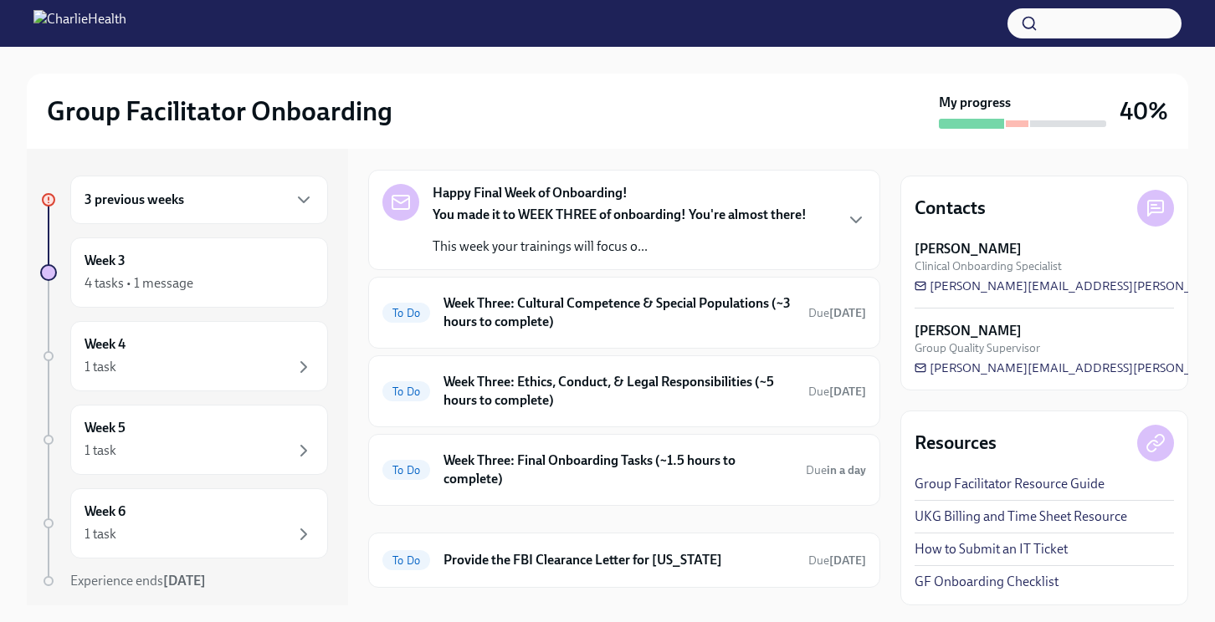
scroll to position [271, 0]
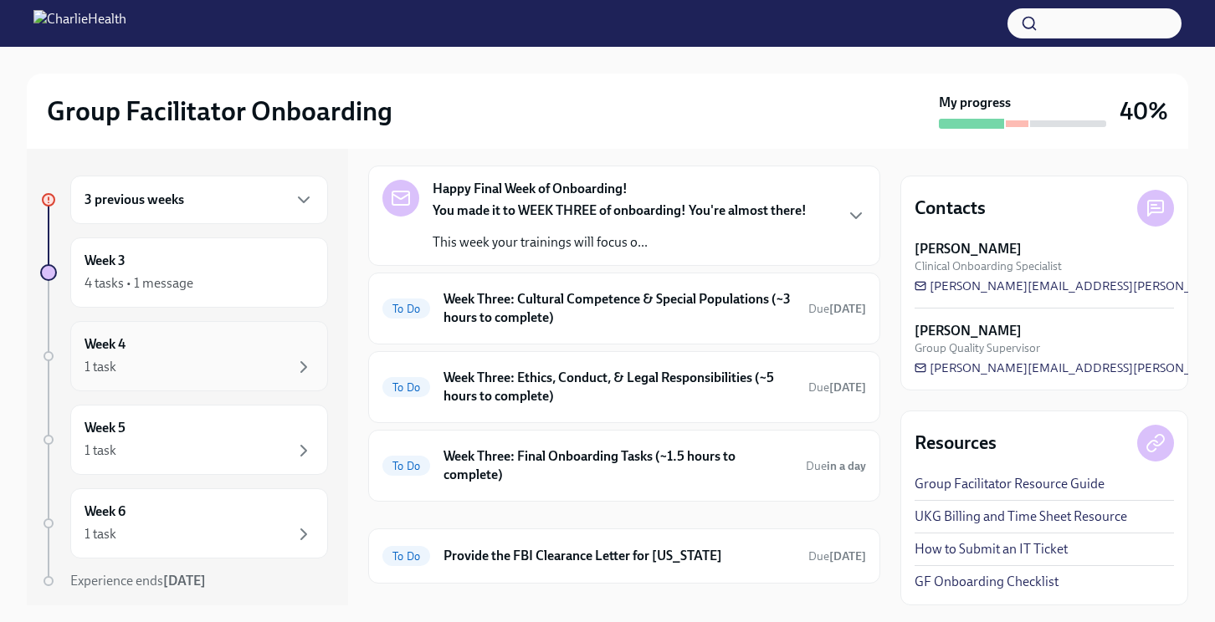
click at [197, 373] on div "1 task" at bounding box center [198, 367] width 229 height 20
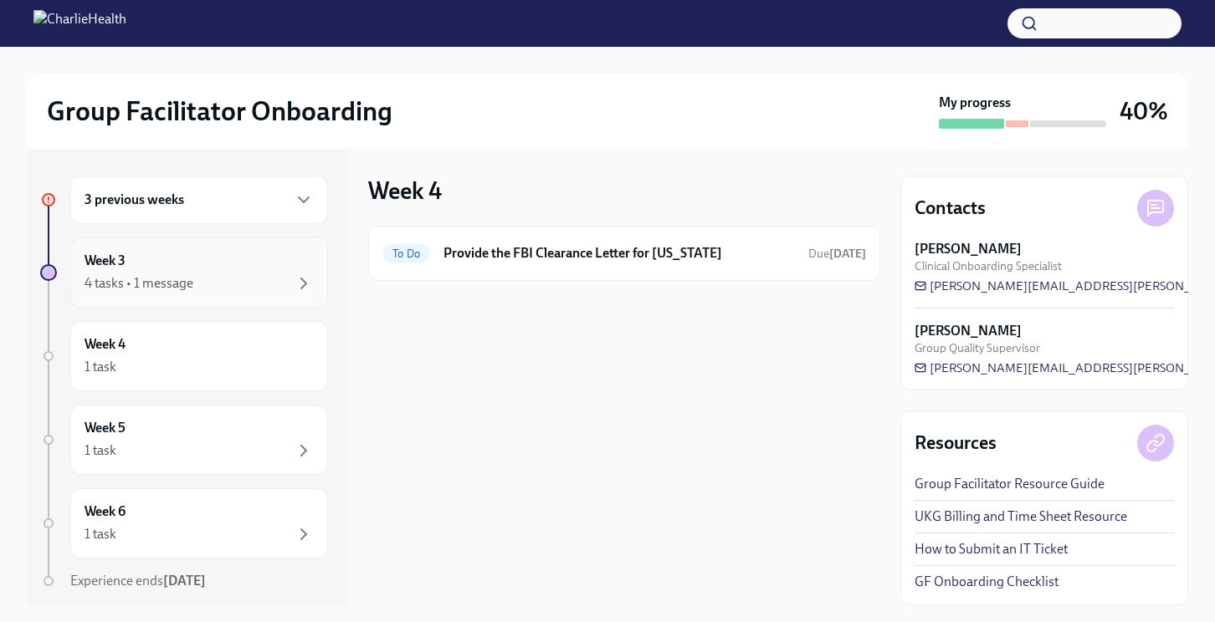
click at [233, 277] on div "4 tasks • 1 message" at bounding box center [198, 284] width 229 height 20
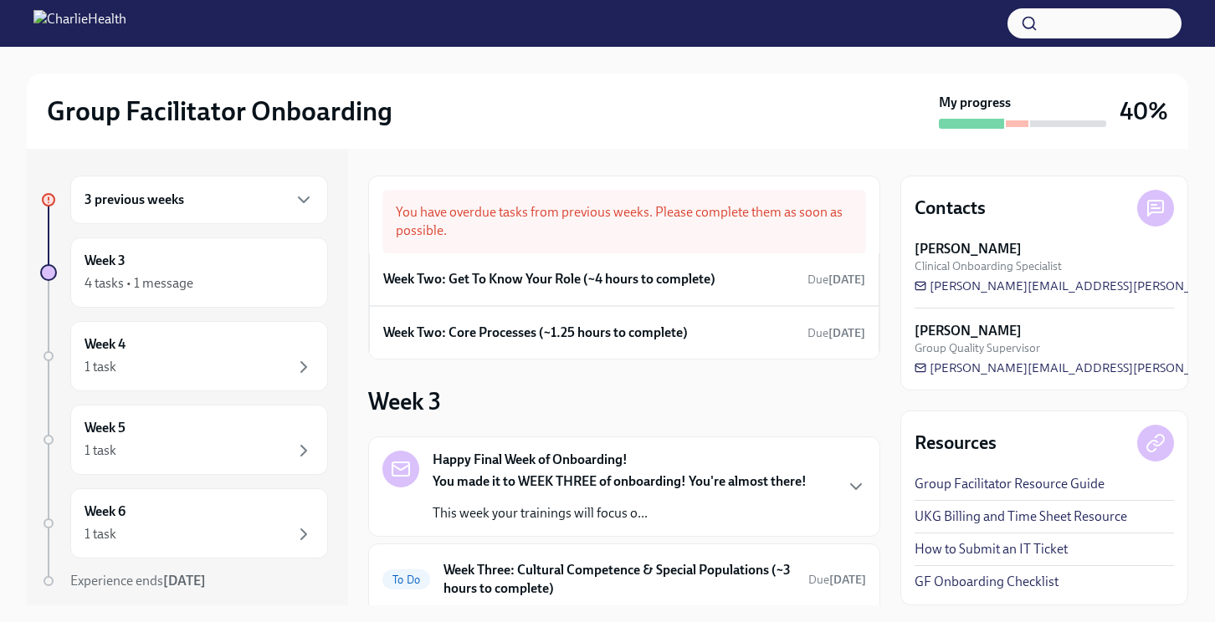
click at [185, 197] on div "3 previous weeks" at bounding box center [198, 200] width 229 height 20
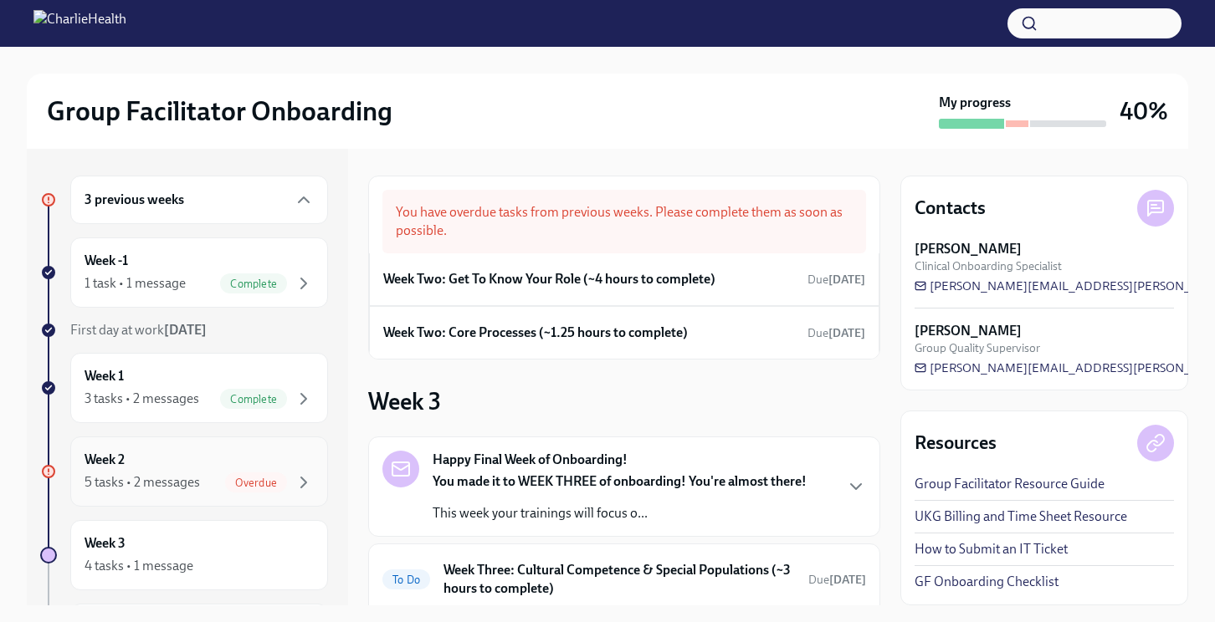
click at [152, 486] on div "5 tasks • 2 messages" at bounding box center [141, 482] width 115 height 18
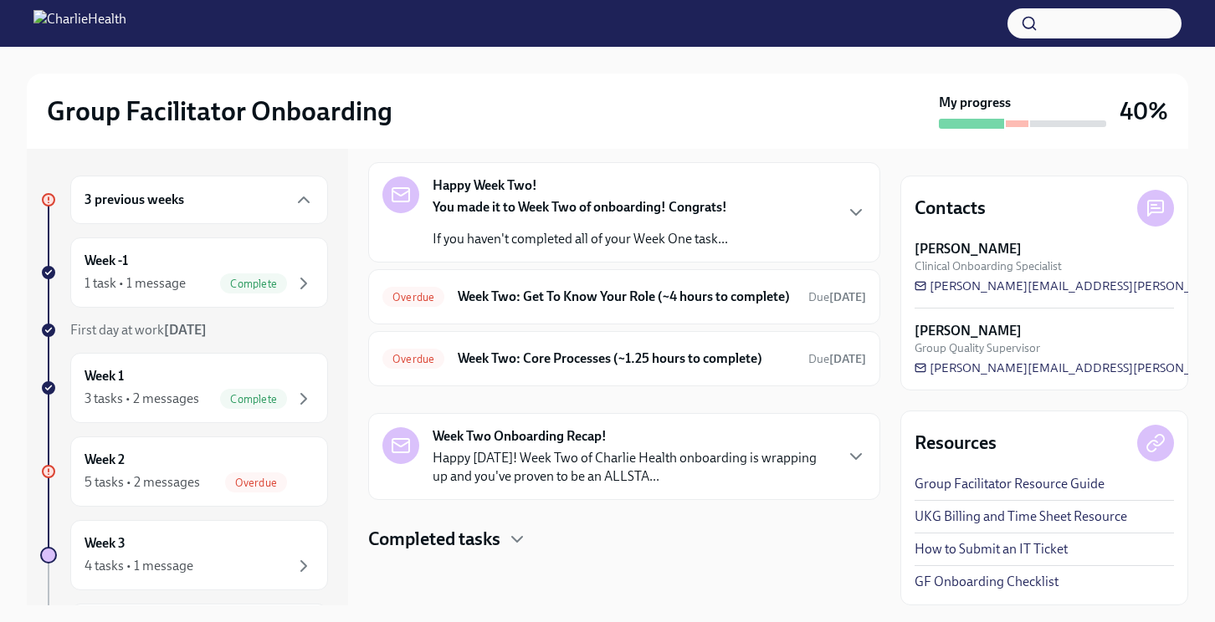
scroll to position [80, 0]
click at [611, 204] on div "You made it to Week Two of onboarding! Congrats! If you haven't completed all o…" at bounding box center [579, 223] width 295 height 50
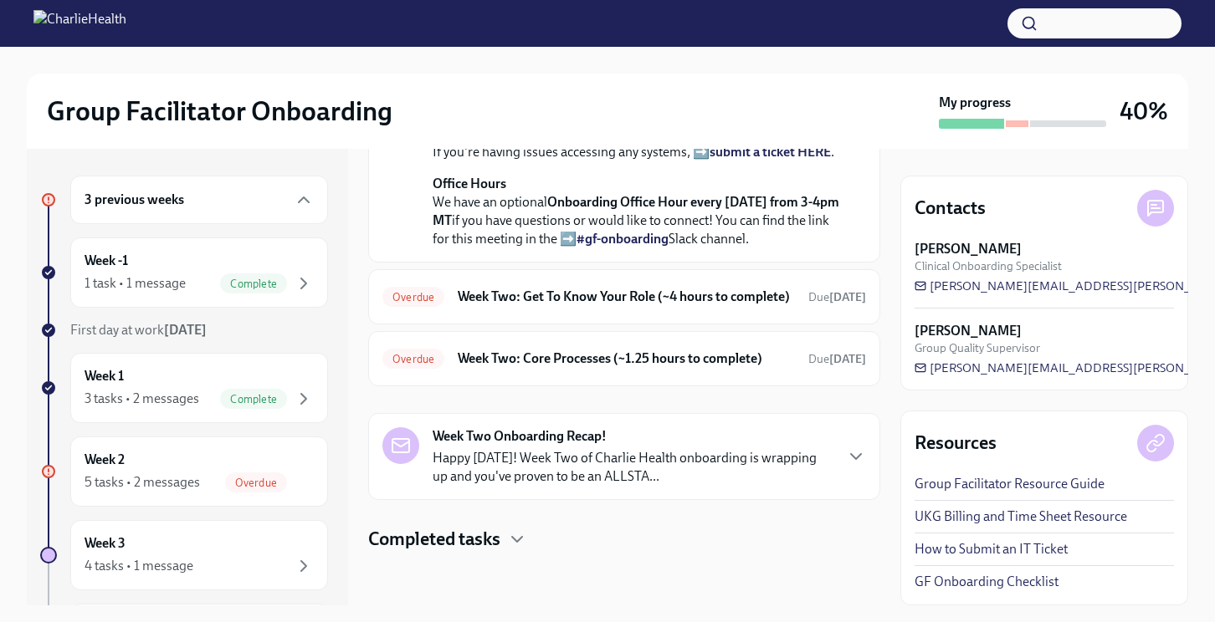
scroll to position [652, 0]
click at [631, 464] on p "Happy [DATE]! Week Two of Charlie Health onboarding is wrapping up and you've p…" at bounding box center [632, 467] width 400 height 37
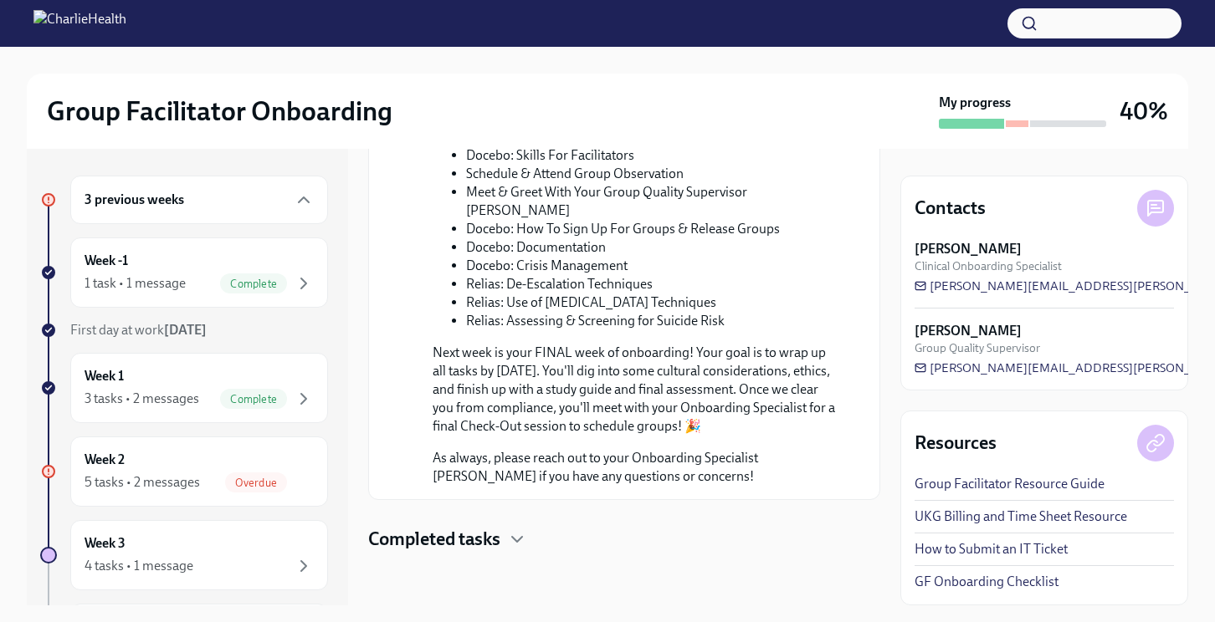
scroll to position [1322, 0]
click at [227, 258] on div "Week -1 1 task • 1 message Complete" at bounding box center [198, 273] width 229 height 42
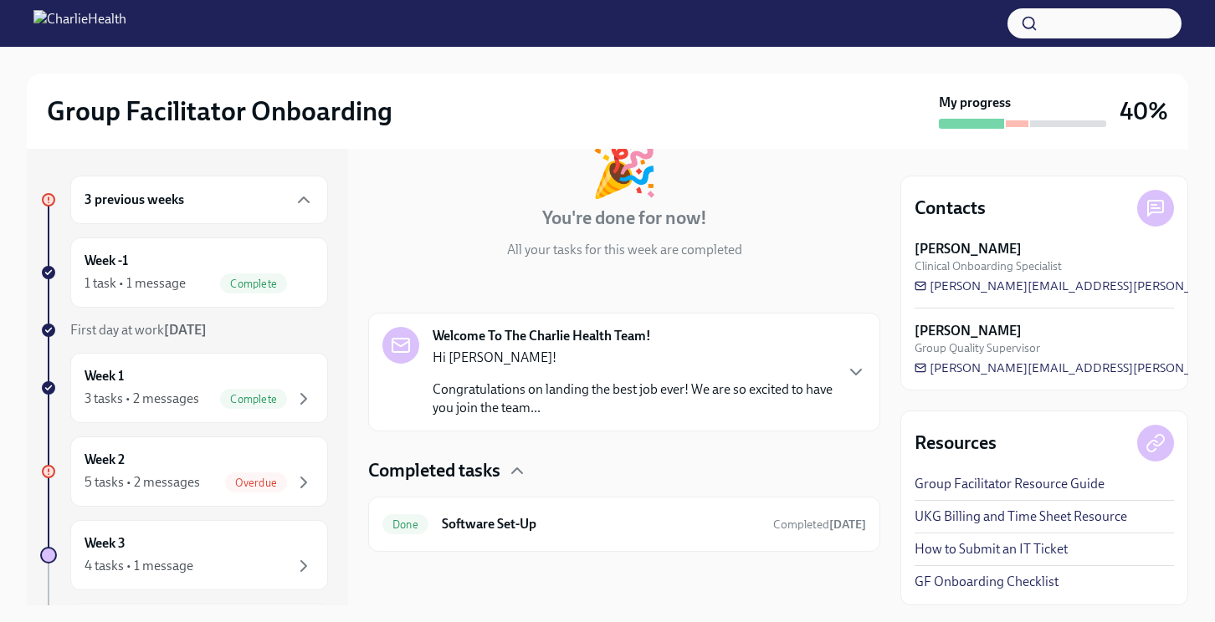
click at [627, 363] on p "Hi [PERSON_NAME]!" at bounding box center [632, 358] width 400 height 18
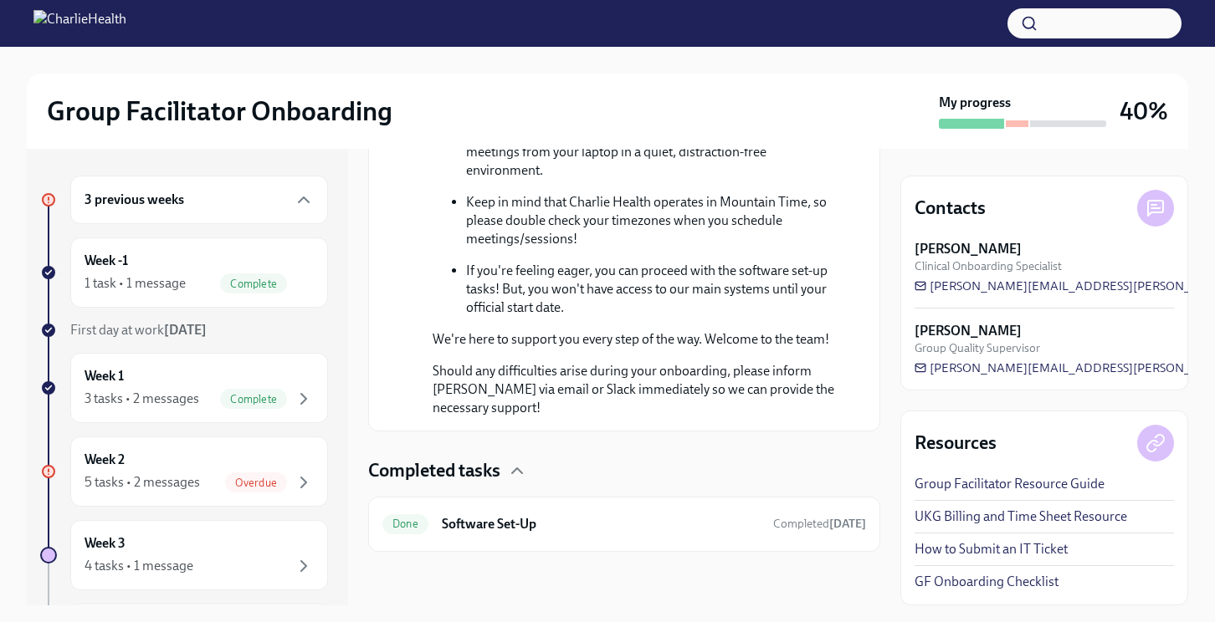
scroll to position [1084, 0]
click at [560, 530] on h6 "Software Set-Up" at bounding box center [601, 524] width 318 height 18
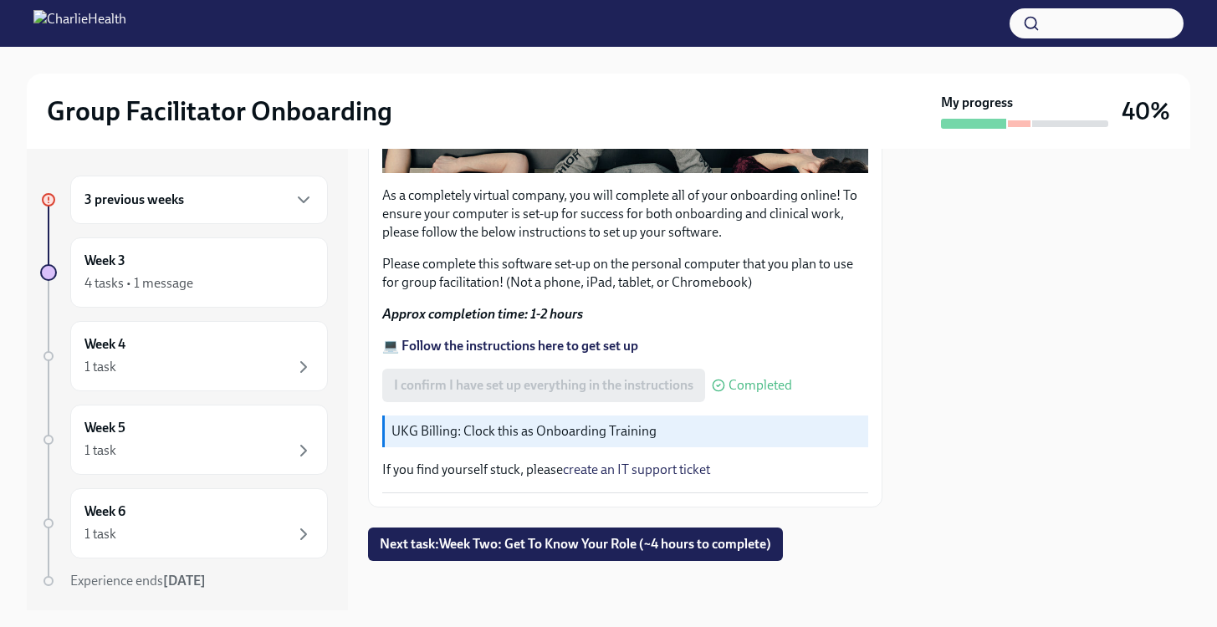
scroll to position [505, 0]
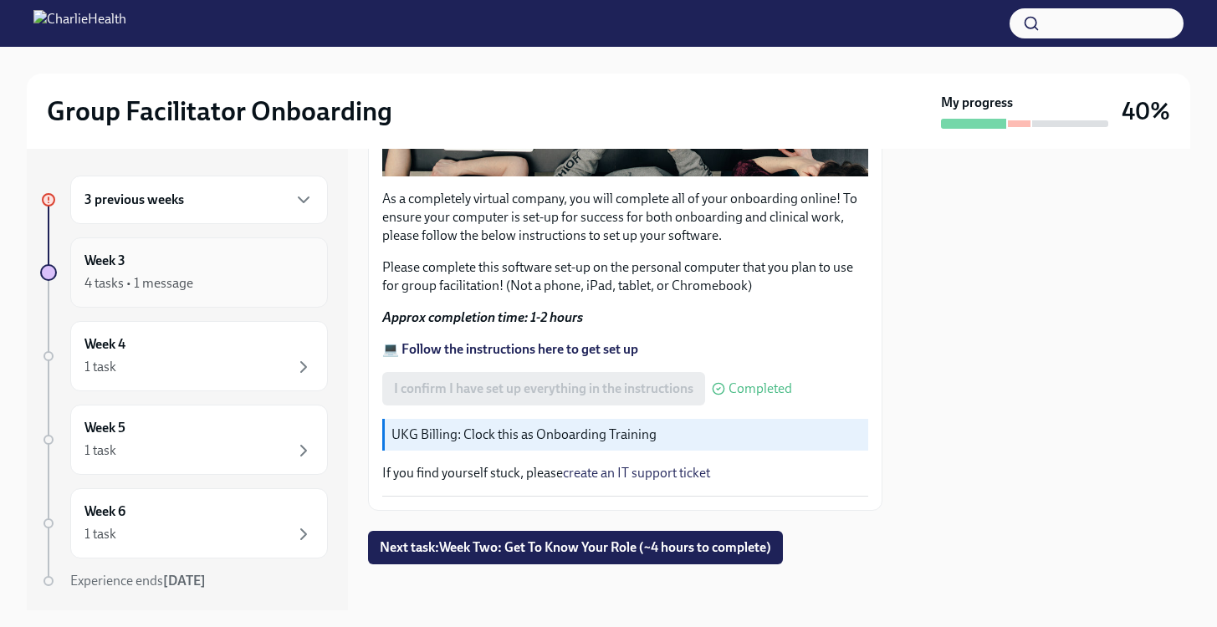
click at [170, 294] on div "Week 3 4 tasks • 1 message" at bounding box center [199, 273] width 258 height 70
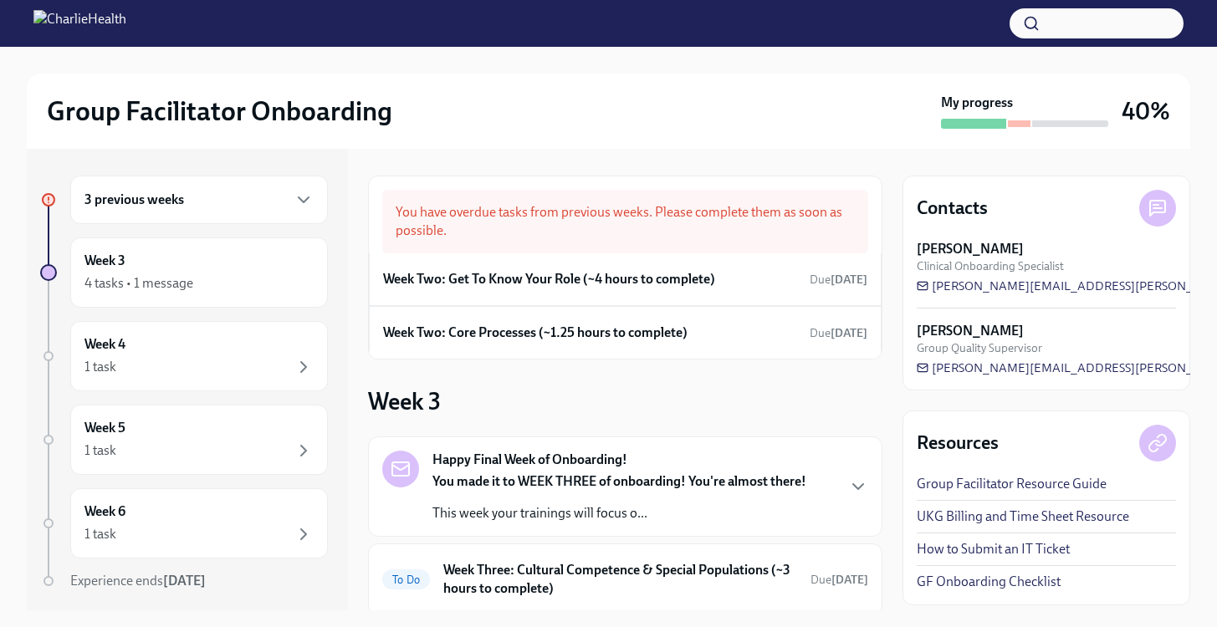
click at [599, 505] on p "This week your trainings will focus o..." at bounding box center [619, 513] width 374 height 18
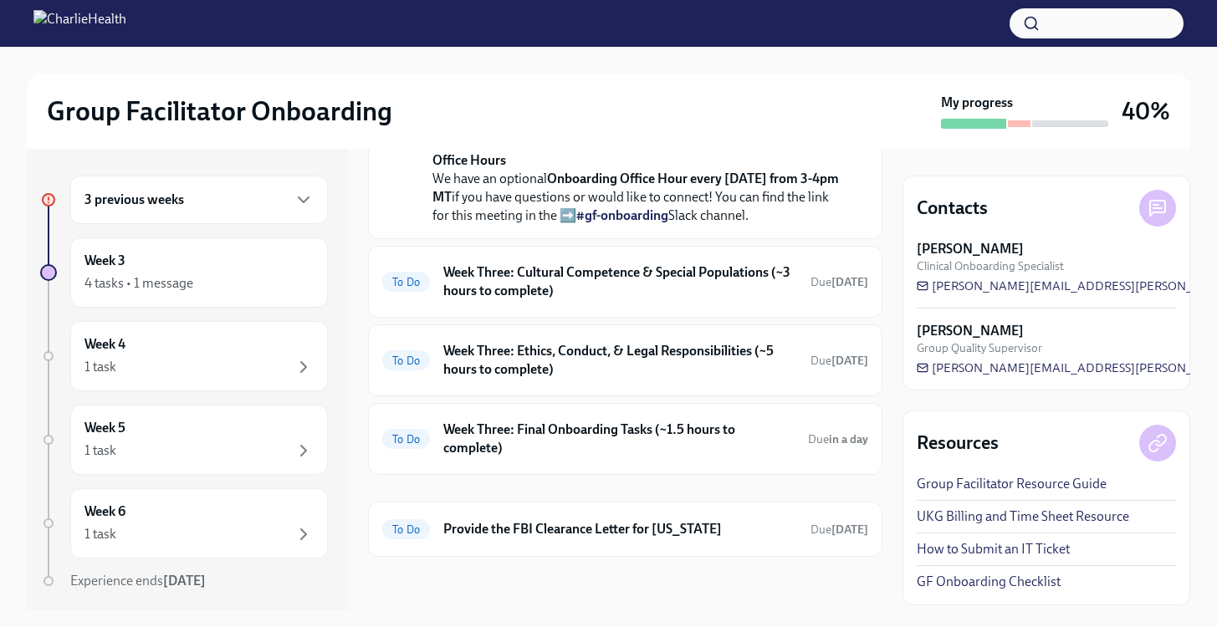
scroll to position [767, 0]
click at [637, 300] on h6 "Week Three: Cultural Competence & Special Populations (~3 hours to complete)" at bounding box center [620, 281] width 354 height 37
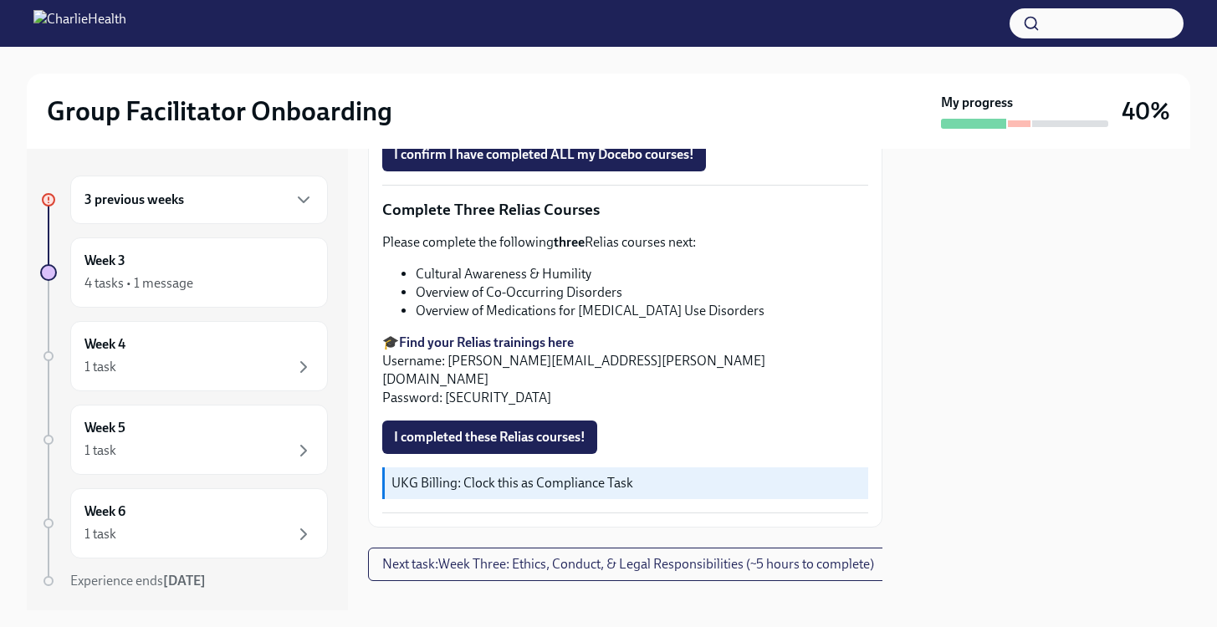
scroll to position [1357, 0]
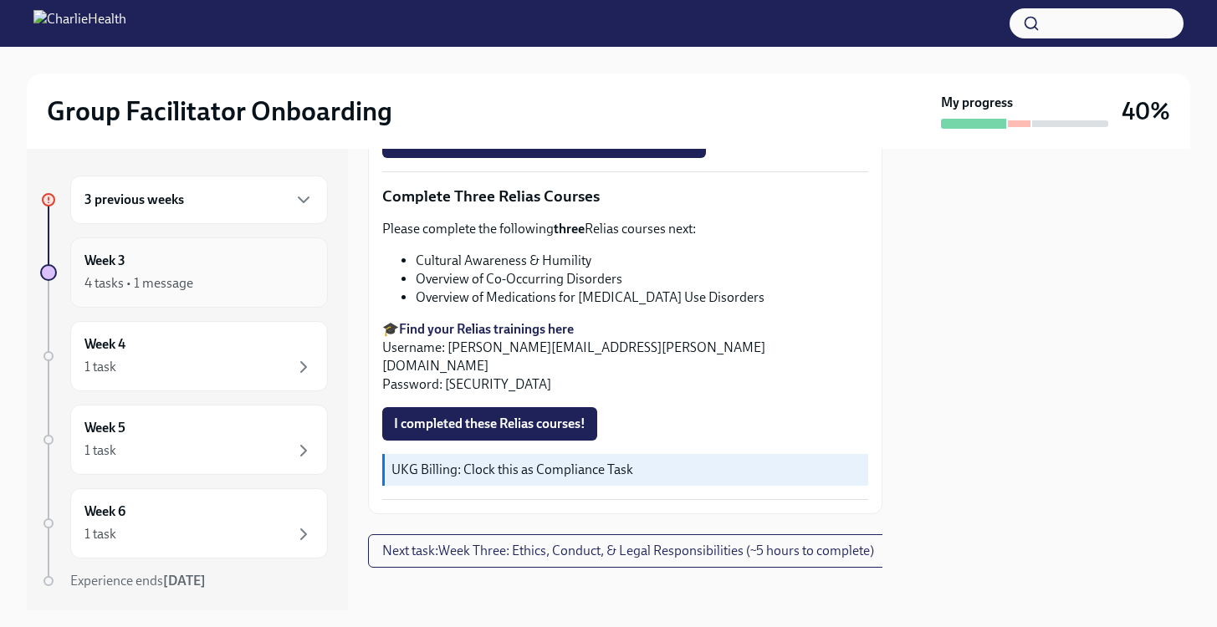
click at [125, 269] on h6 "Week 3" at bounding box center [104, 261] width 41 height 18
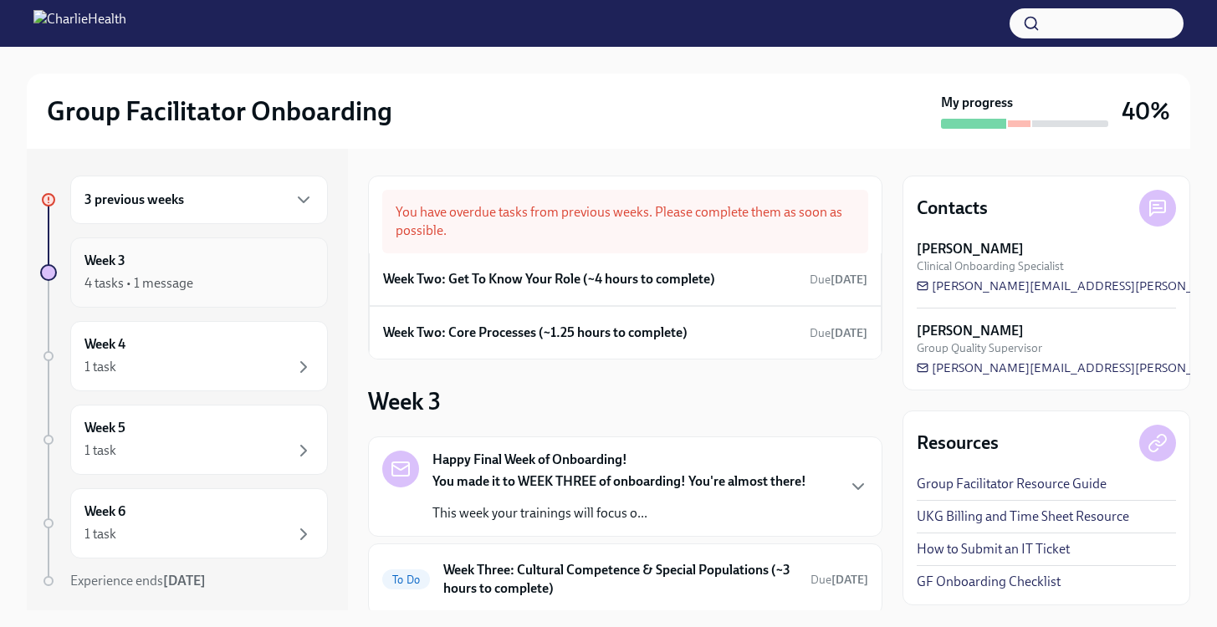
click at [243, 296] on div "Week 3 4 tasks • 1 message" at bounding box center [199, 273] width 258 height 70
click at [221, 207] on div "3 previous weeks" at bounding box center [198, 200] width 229 height 20
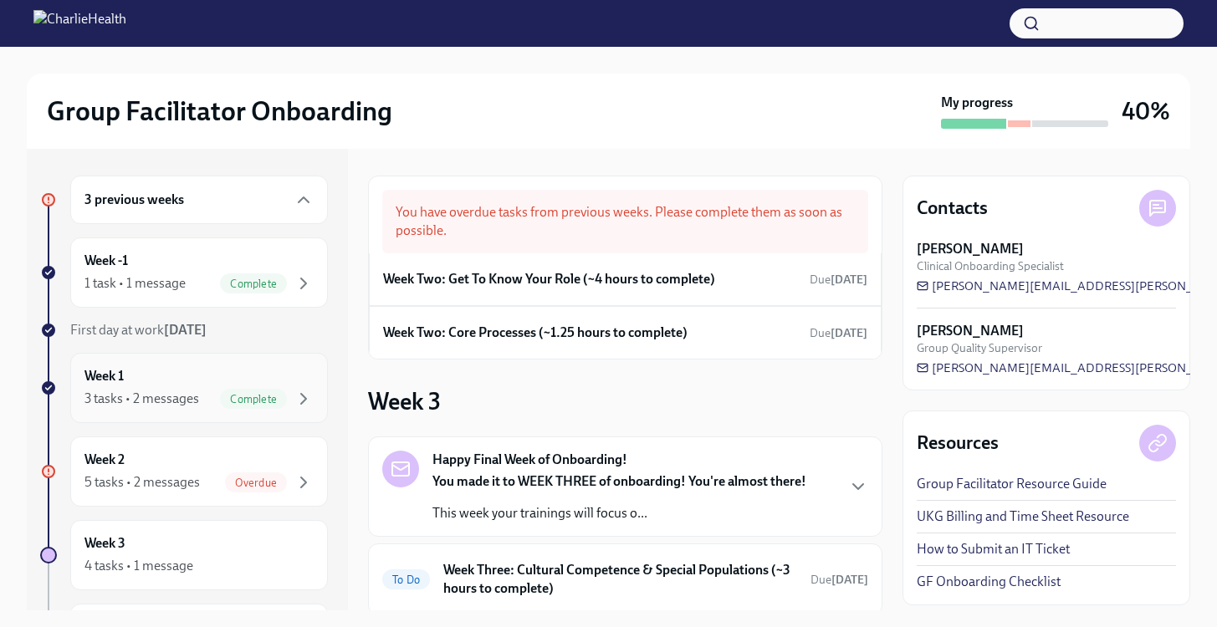
click at [194, 382] on div "Week 1 3 tasks • 2 messages Complete" at bounding box center [198, 388] width 229 height 42
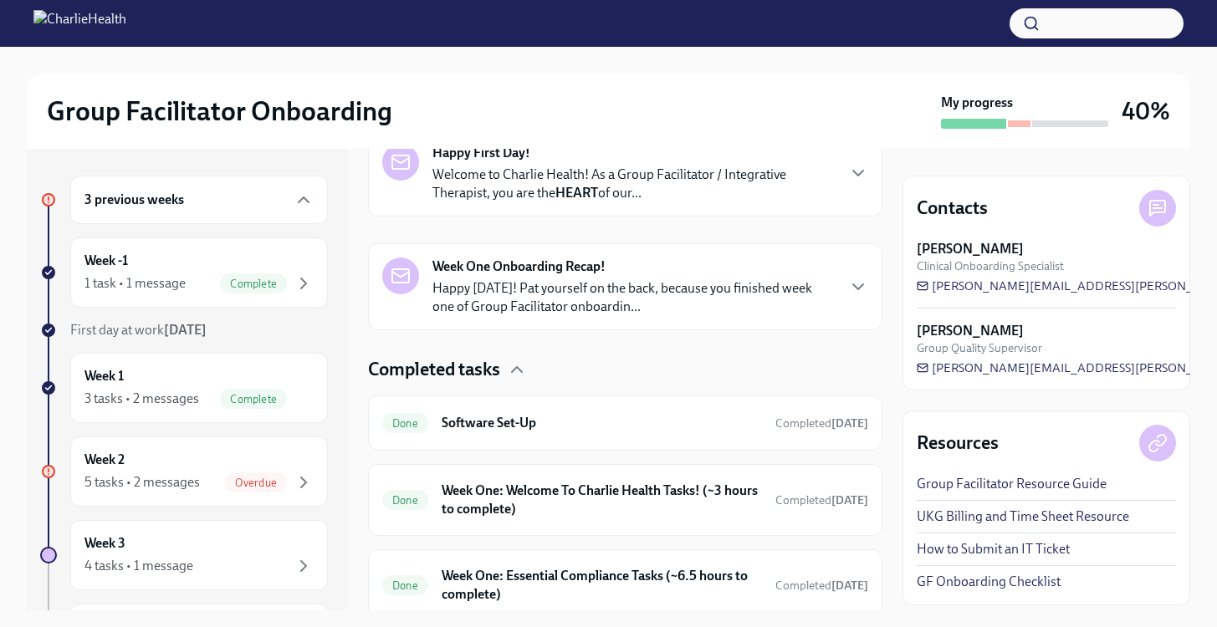
scroll to position [360, 0]
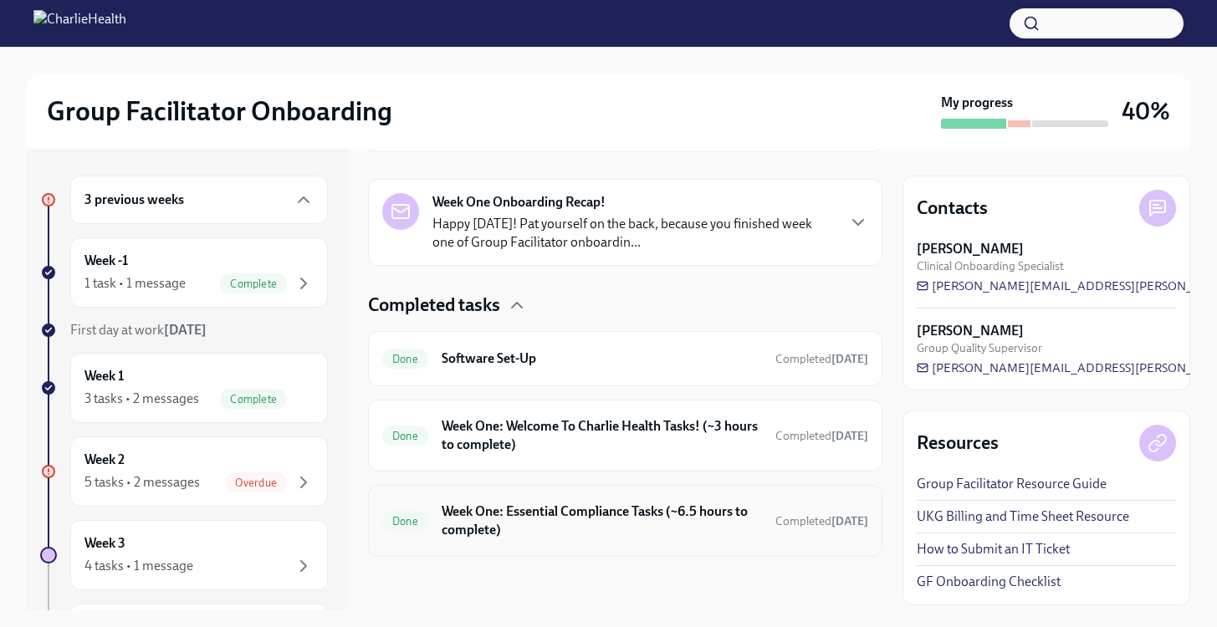
click at [588, 521] on h6 "Week One: Essential Compliance Tasks (~6.5 hours to complete)" at bounding box center [602, 521] width 320 height 37
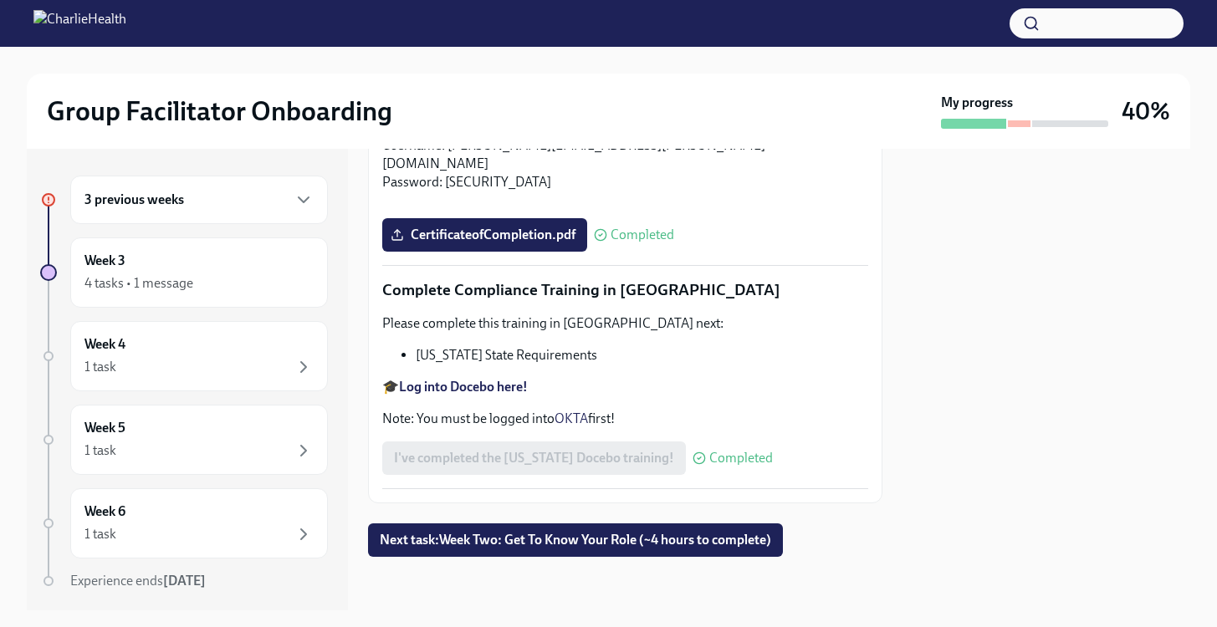
scroll to position [3693, 0]
click at [657, 535] on span "Next task : Week Two: Get To Know Your Role (~4 hours to complete)" at bounding box center [575, 540] width 391 height 17
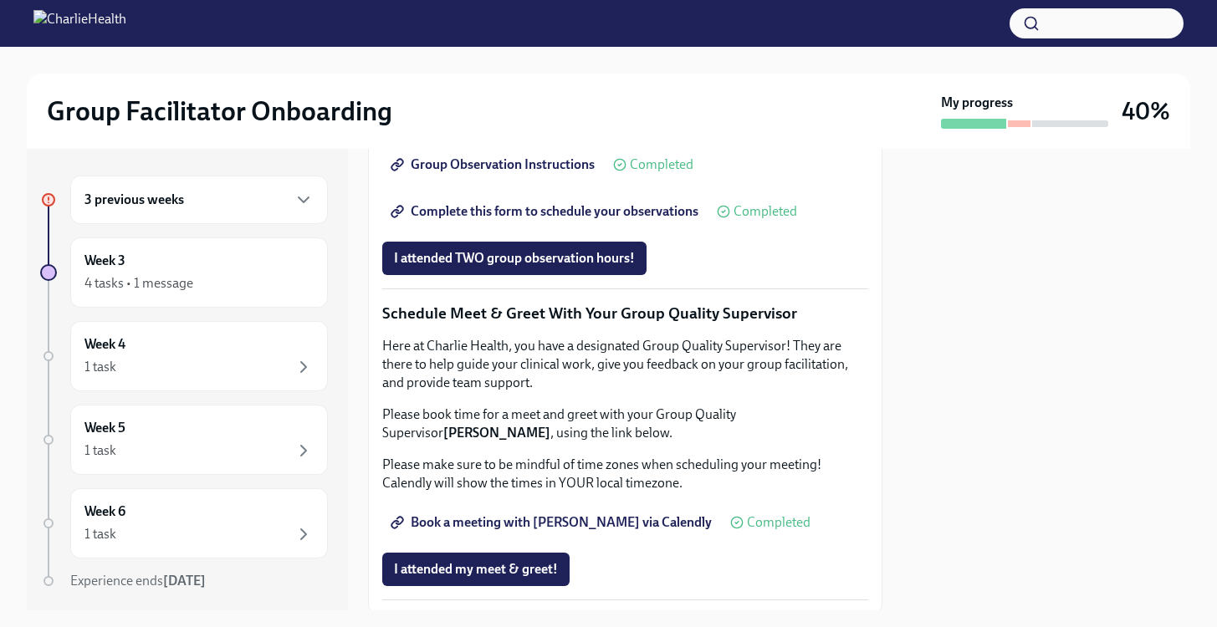
scroll to position [1018, 0]
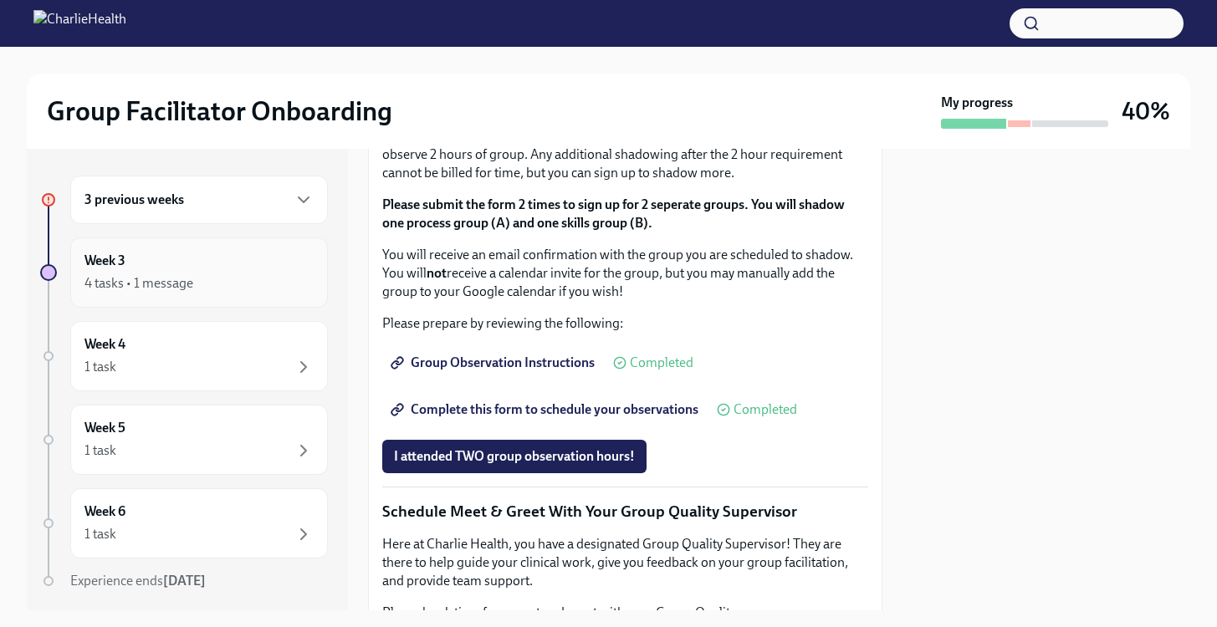
click at [118, 275] on div "4 tasks • 1 message" at bounding box center [138, 283] width 109 height 18
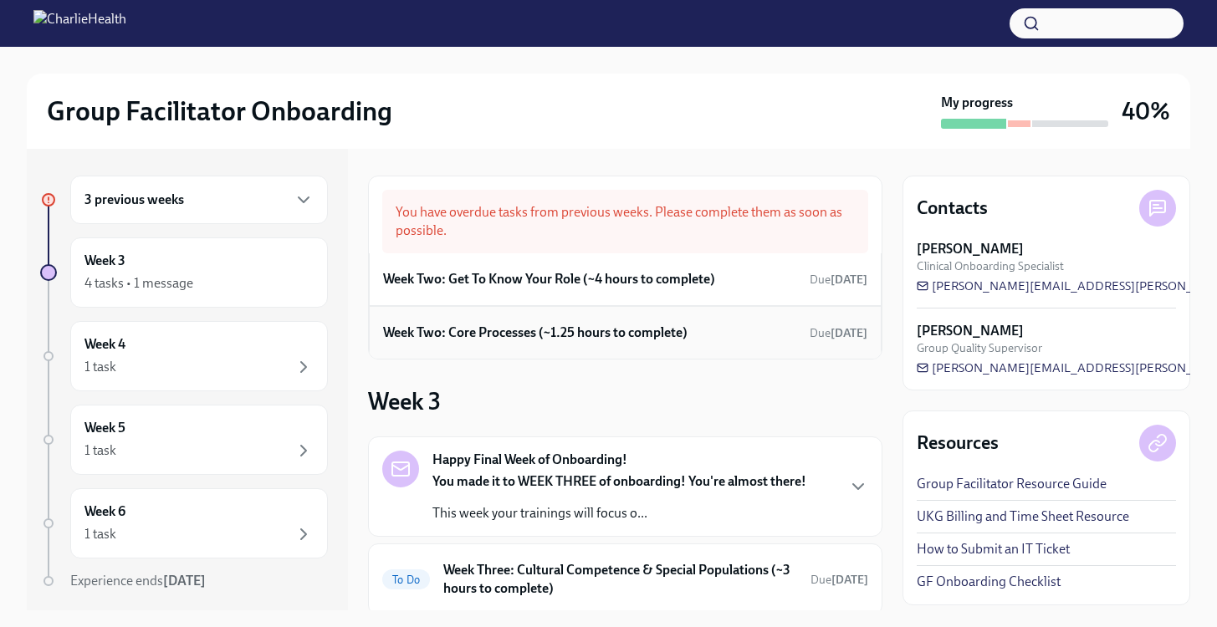
click at [566, 337] on h6 "Week Two: Core Processes (~1.25 hours to complete)" at bounding box center [535, 333] width 304 height 18
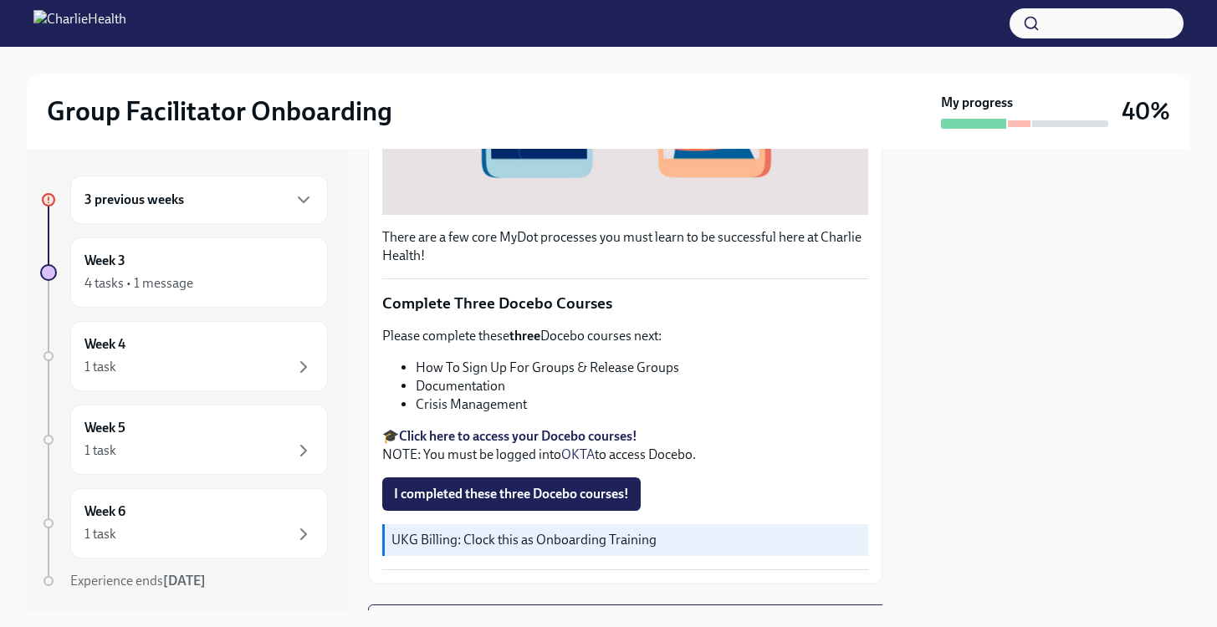
scroll to position [509, 0]
click at [507, 432] on strong "Click here to access your Docebo courses!" at bounding box center [518, 438] width 238 height 16
